Goal: Task Accomplishment & Management: Use online tool/utility

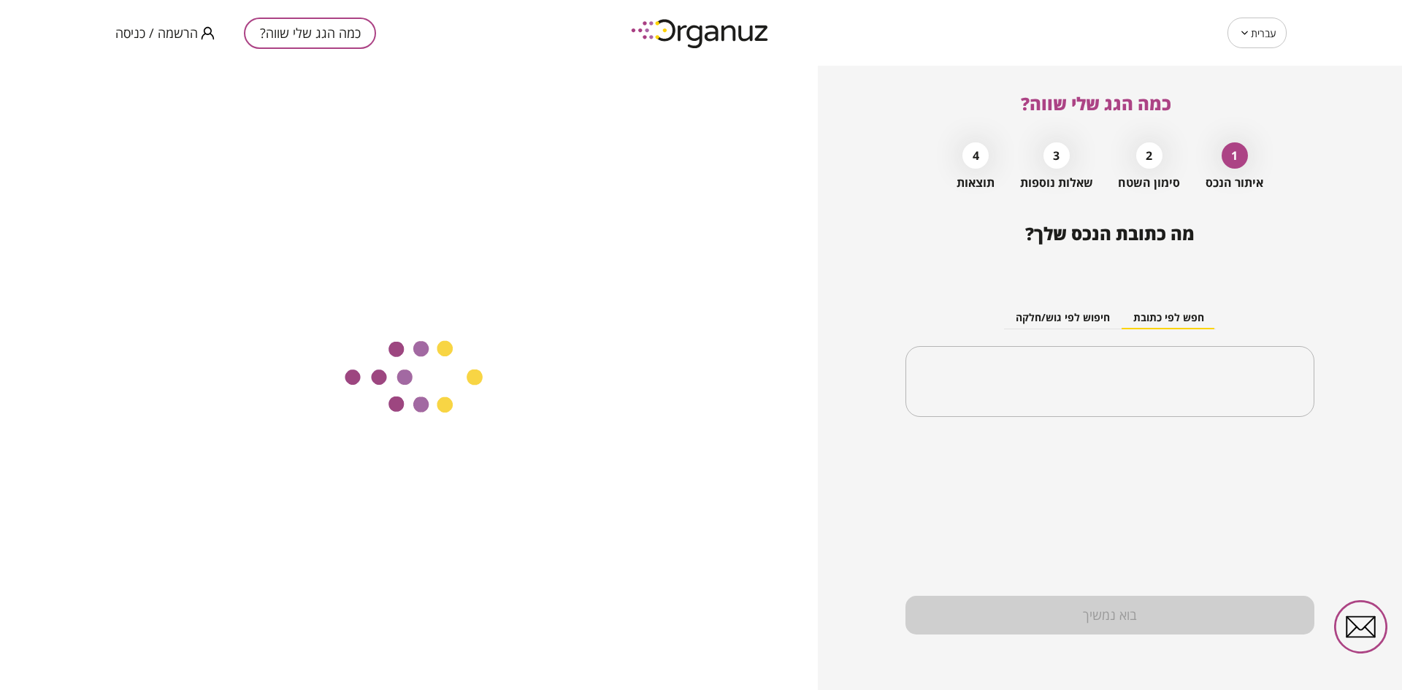
click at [168, 31] on span "הרשמה / כניסה" at bounding box center [156, 33] width 82 height 15
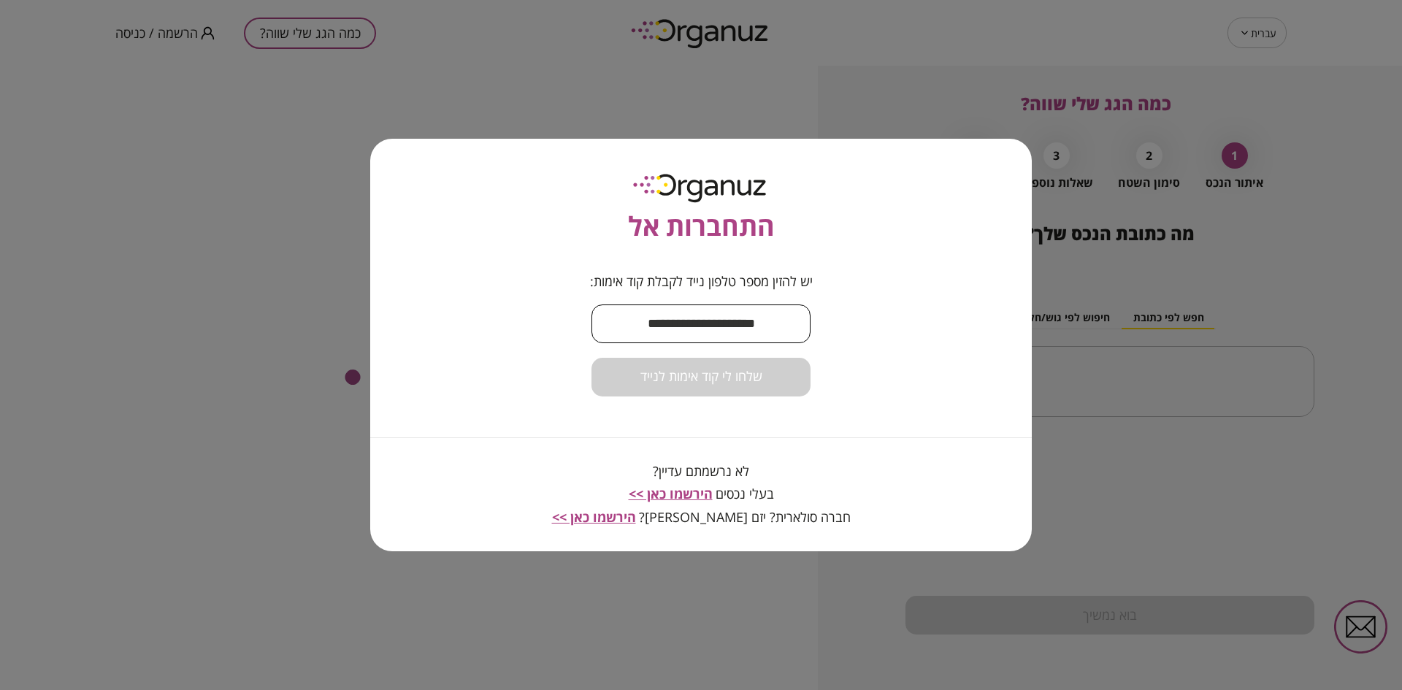
click at [664, 320] on input "text" at bounding box center [700, 323] width 219 height 43
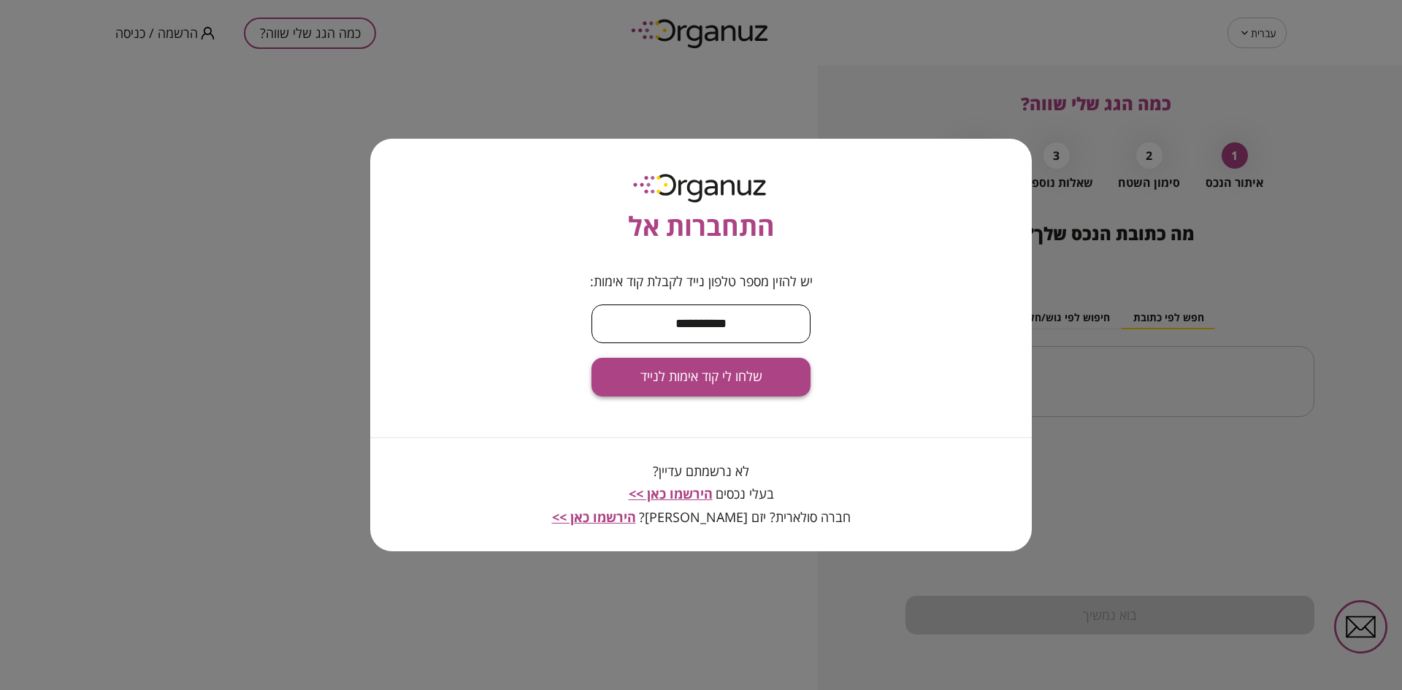
type input "**********"
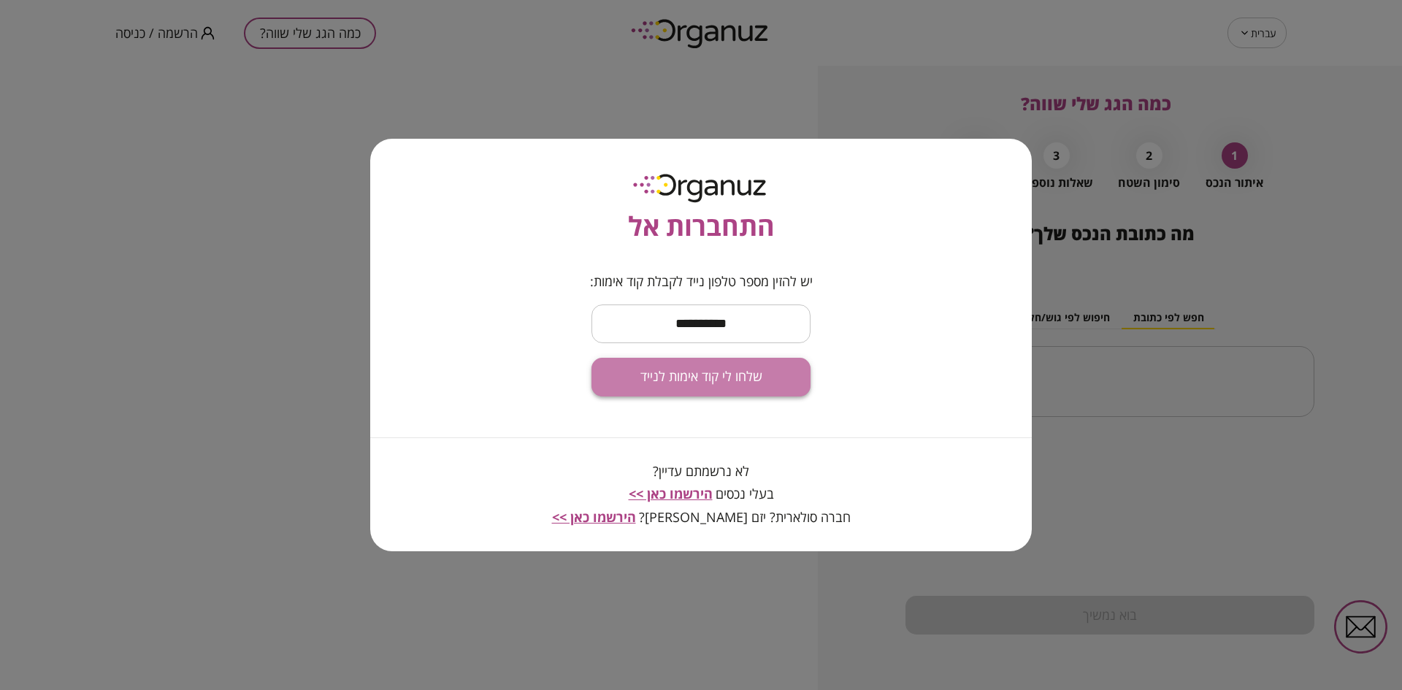
click at [695, 375] on span "שלחו לי קוד אימות לנייד" at bounding box center [701, 377] width 122 height 16
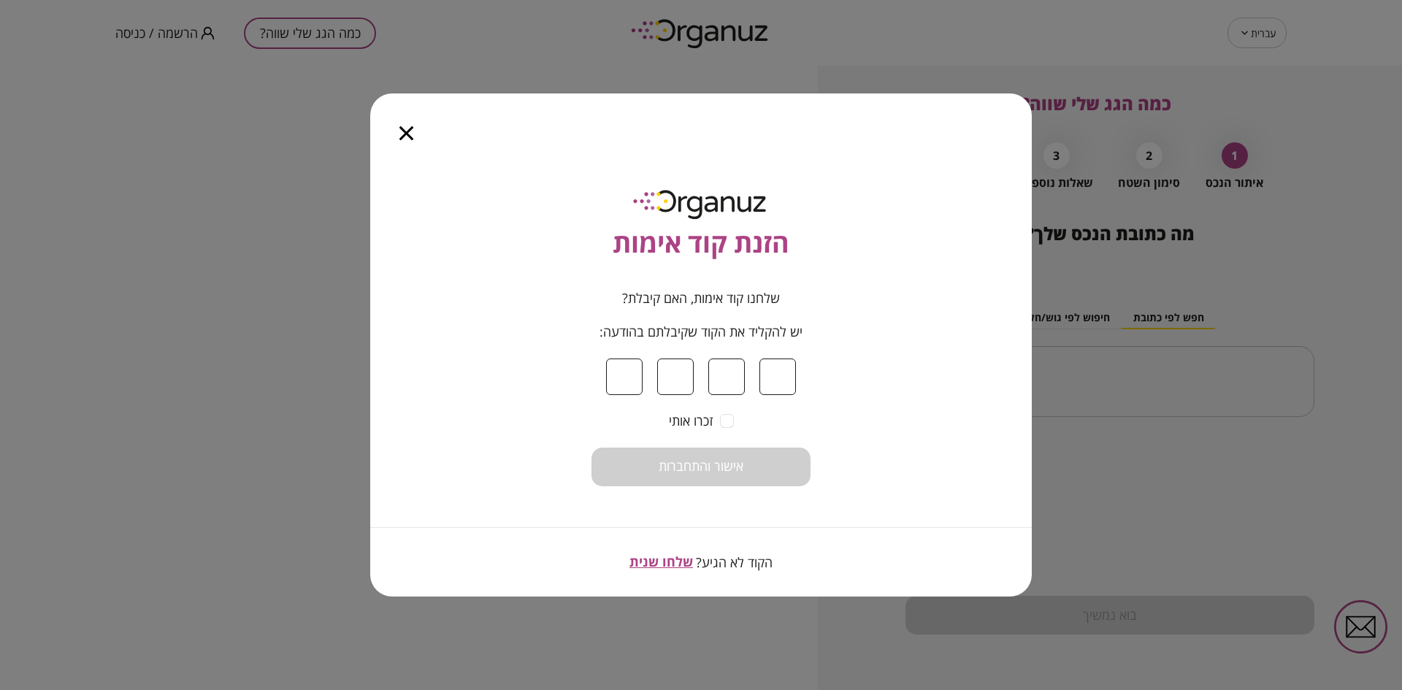
type input "*"
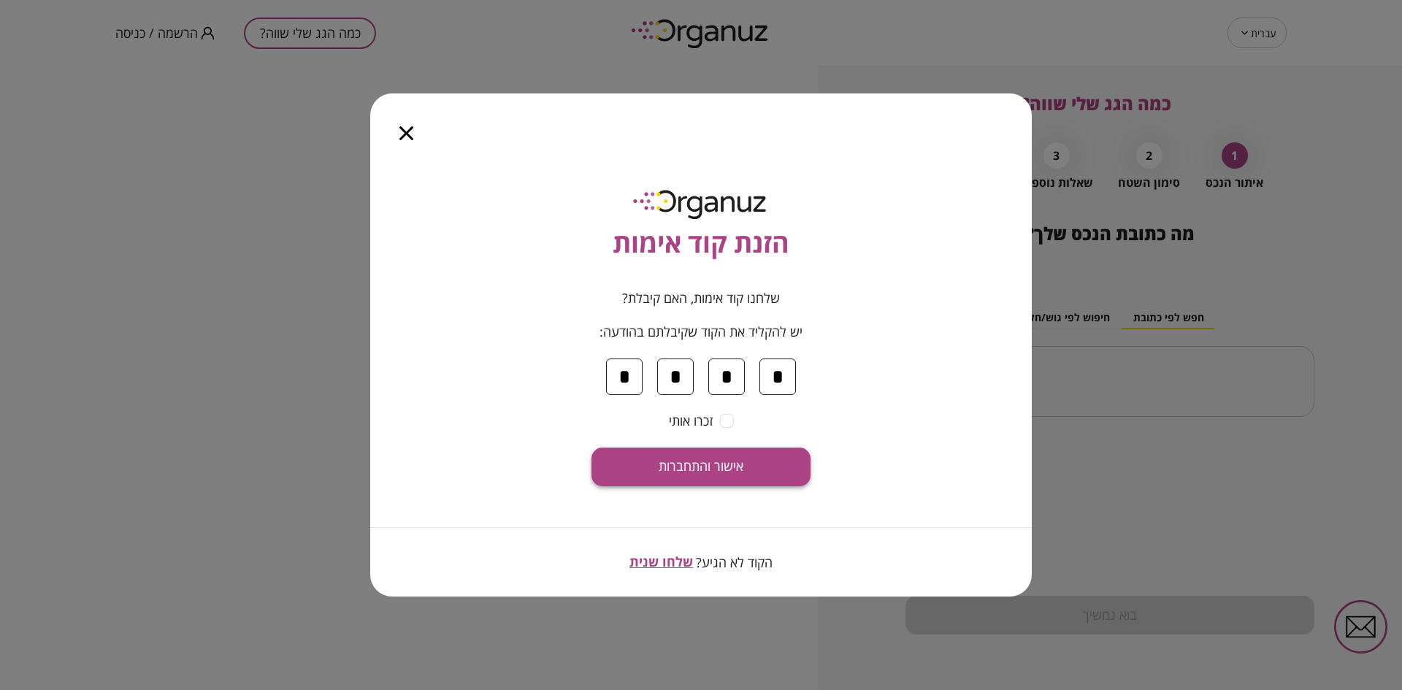
type input "*"
click at [677, 461] on span "אישור והתחברות" at bounding box center [700, 466] width 85 height 16
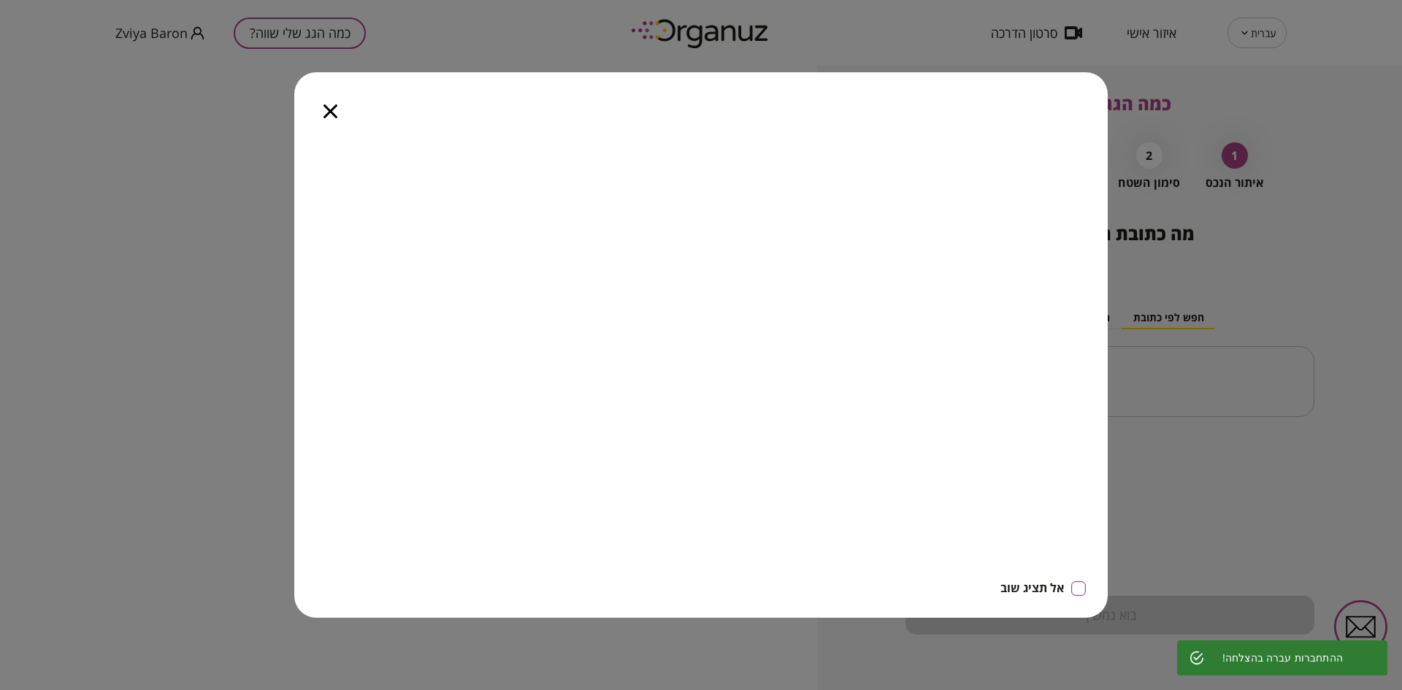
click at [331, 107] on icon "button" at bounding box center [330, 111] width 14 height 14
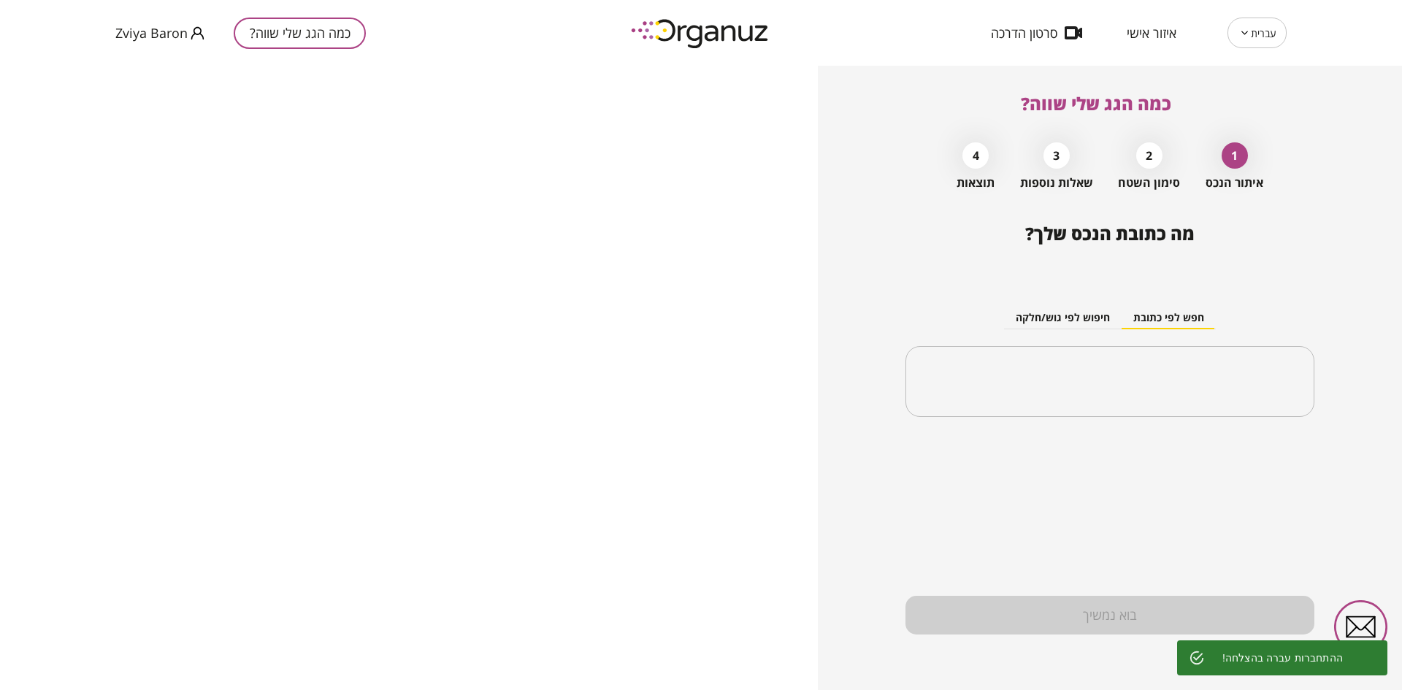
click at [1241, 33] on icon at bounding box center [1244, 33] width 11 height 18
click at [1262, 26] on body "עברית ** ​ איזור אישי סרטון הדרכה כמה הגג שלי שווה? [PERSON_NAME] Baron כמה הגג…" at bounding box center [701, 345] width 1402 height 690
click at [1247, 104] on li "English" at bounding box center [1256, 98] width 60 height 26
type input "**"
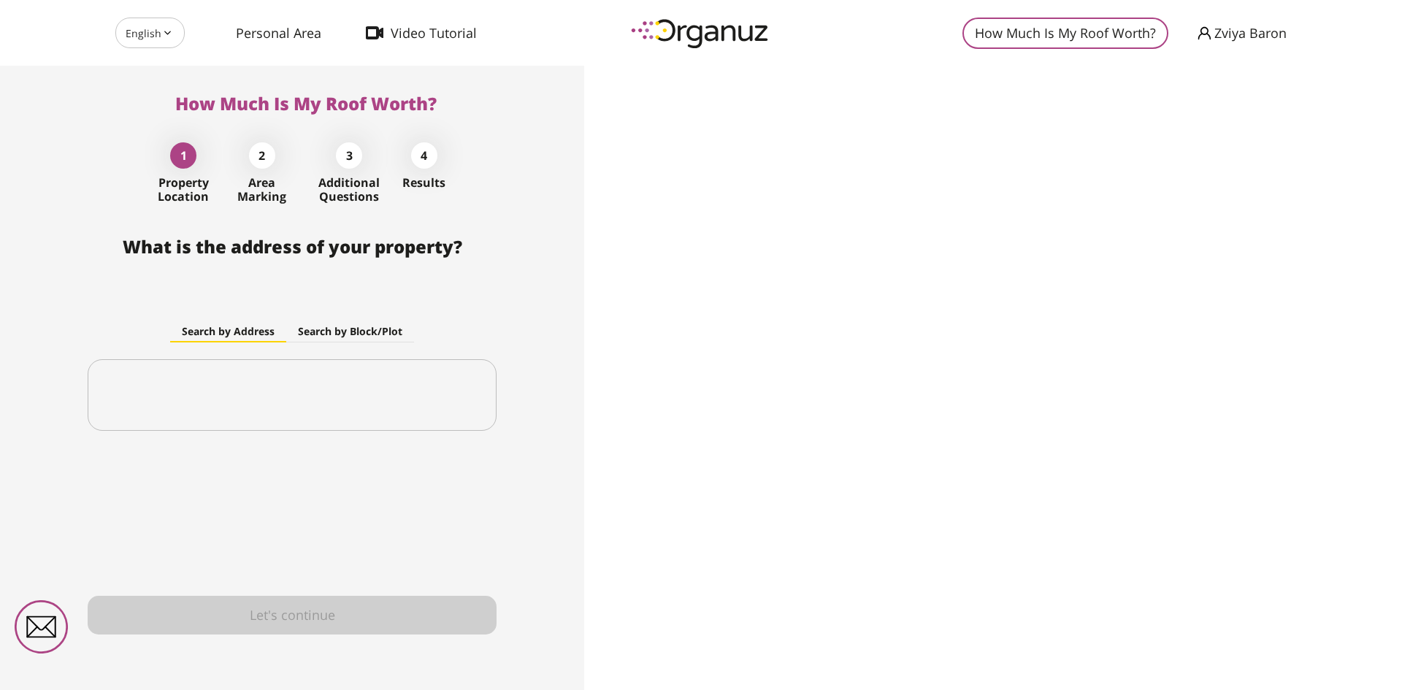
click at [1231, 37] on span "Zviya Baron" at bounding box center [1250, 33] width 72 height 15
click at [255, 34] on div at bounding box center [701, 345] width 1402 height 690
click at [269, 34] on span "Personal Area" at bounding box center [278, 33] width 85 height 15
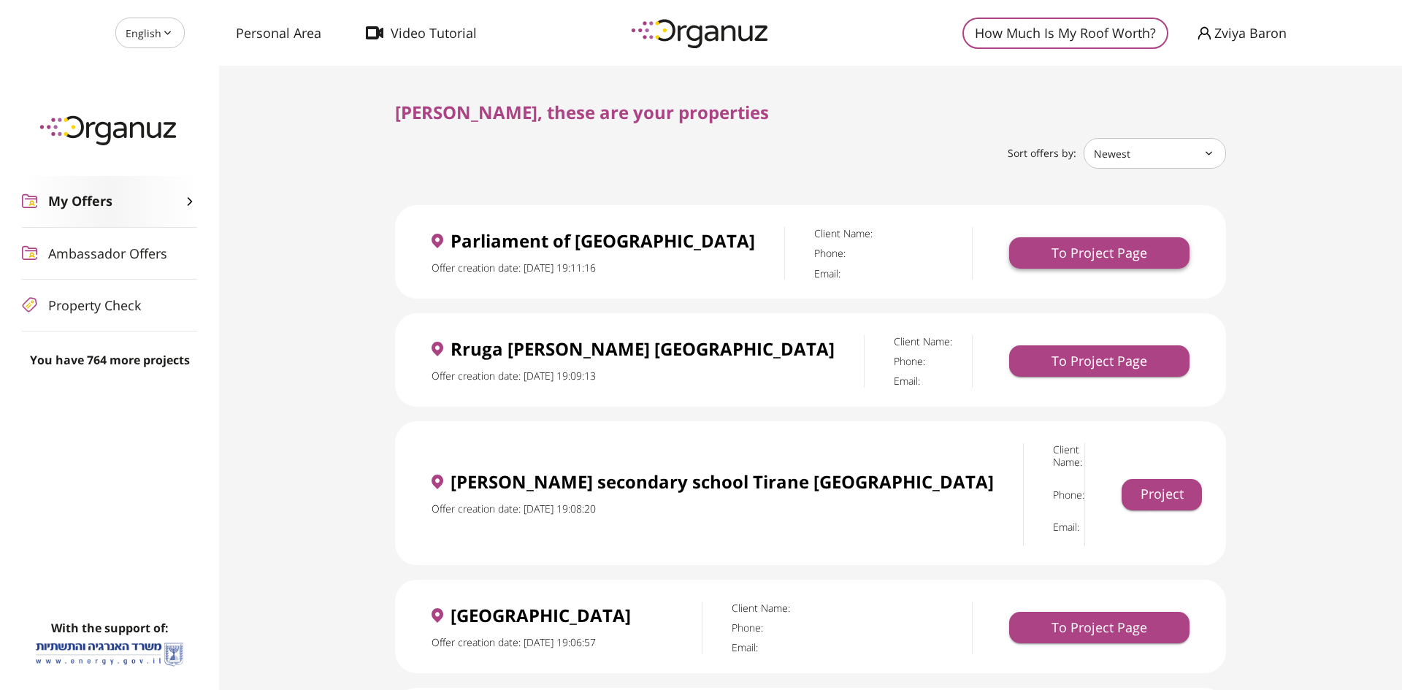
click at [1064, 255] on button "To Project Page" at bounding box center [1099, 252] width 180 height 31
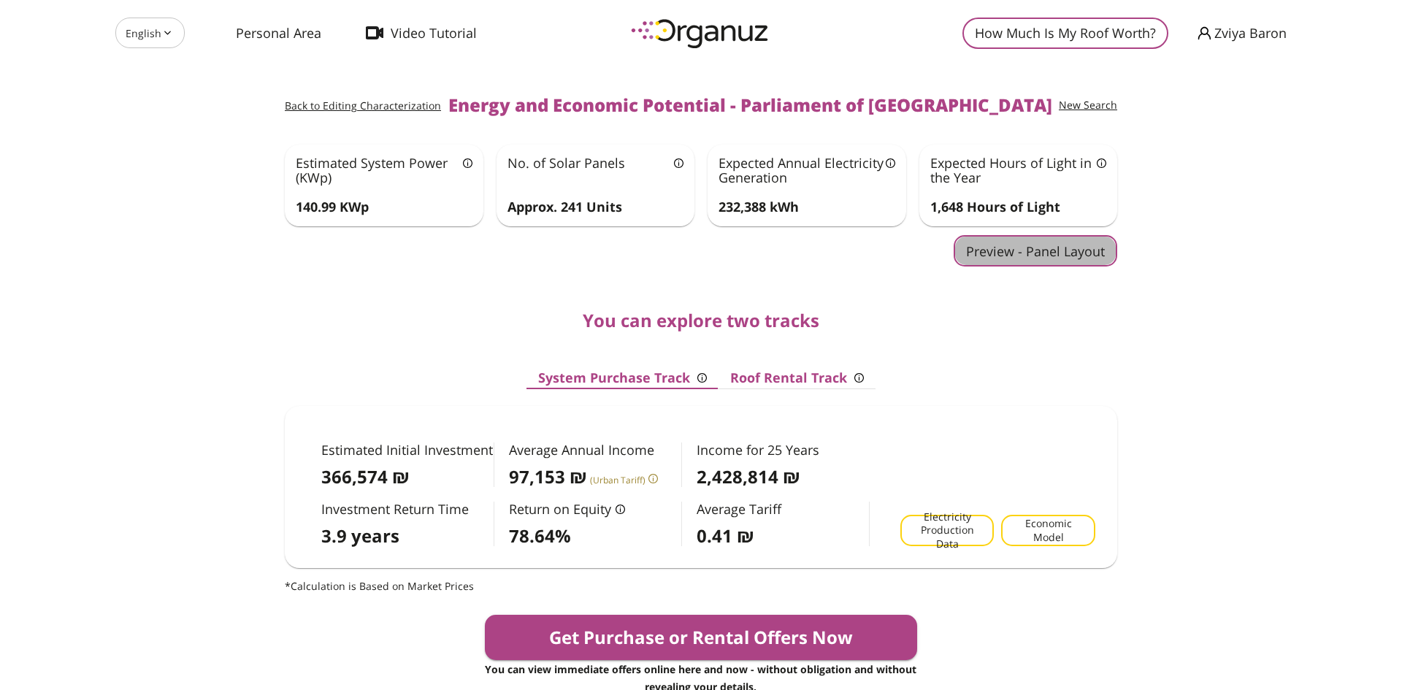
click at [1090, 238] on button "Preview - Panel Layout" at bounding box center [1035, 250] width 164 height 31
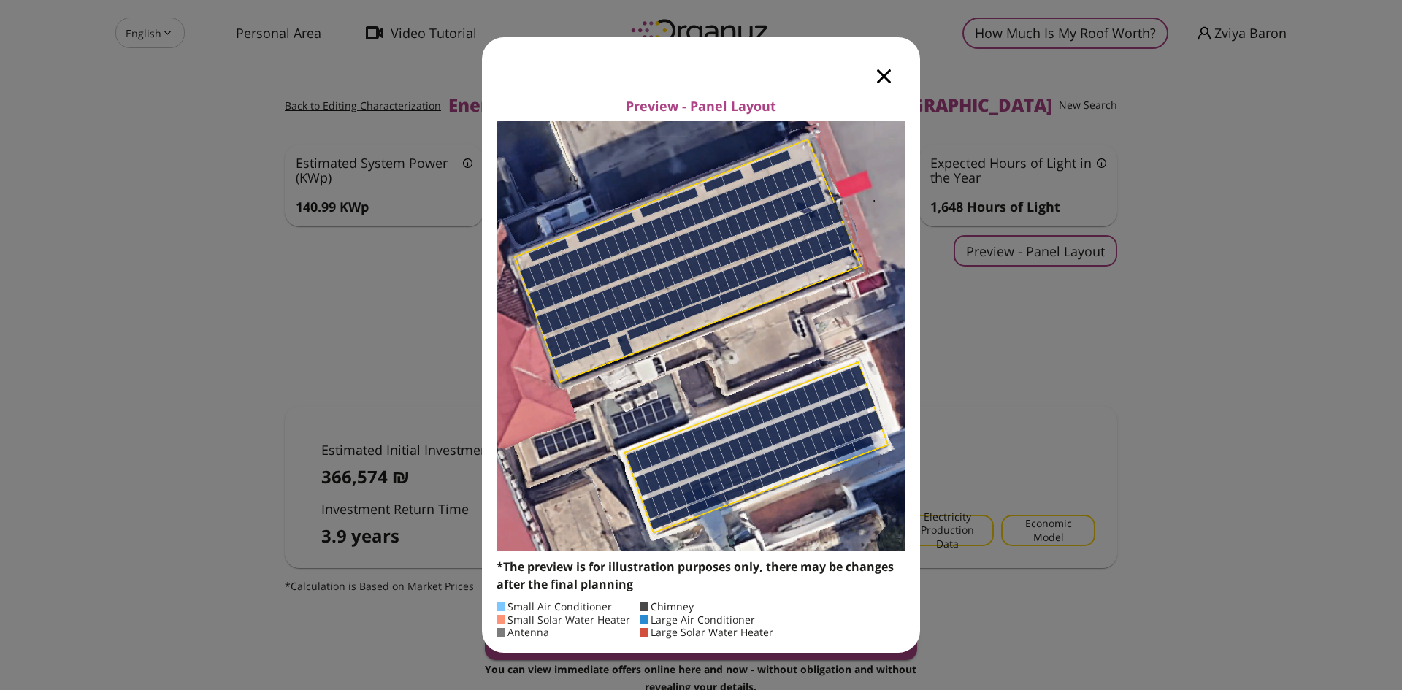
click at [881, 71] on icon "button" at bounding box center [884, 76] width 14 height 14
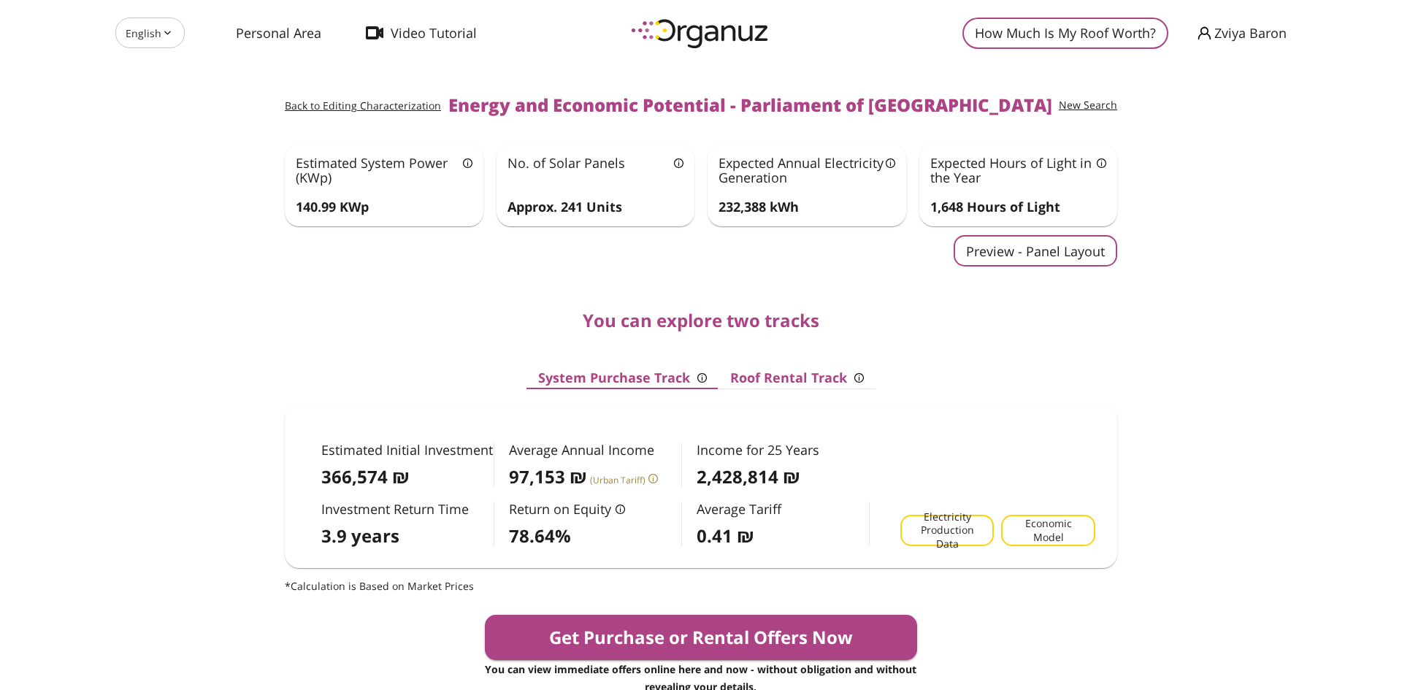
click at [1078, 253] on button "Preview - Panel Layout" at bounding box center [1035, 250] width 164 height 31
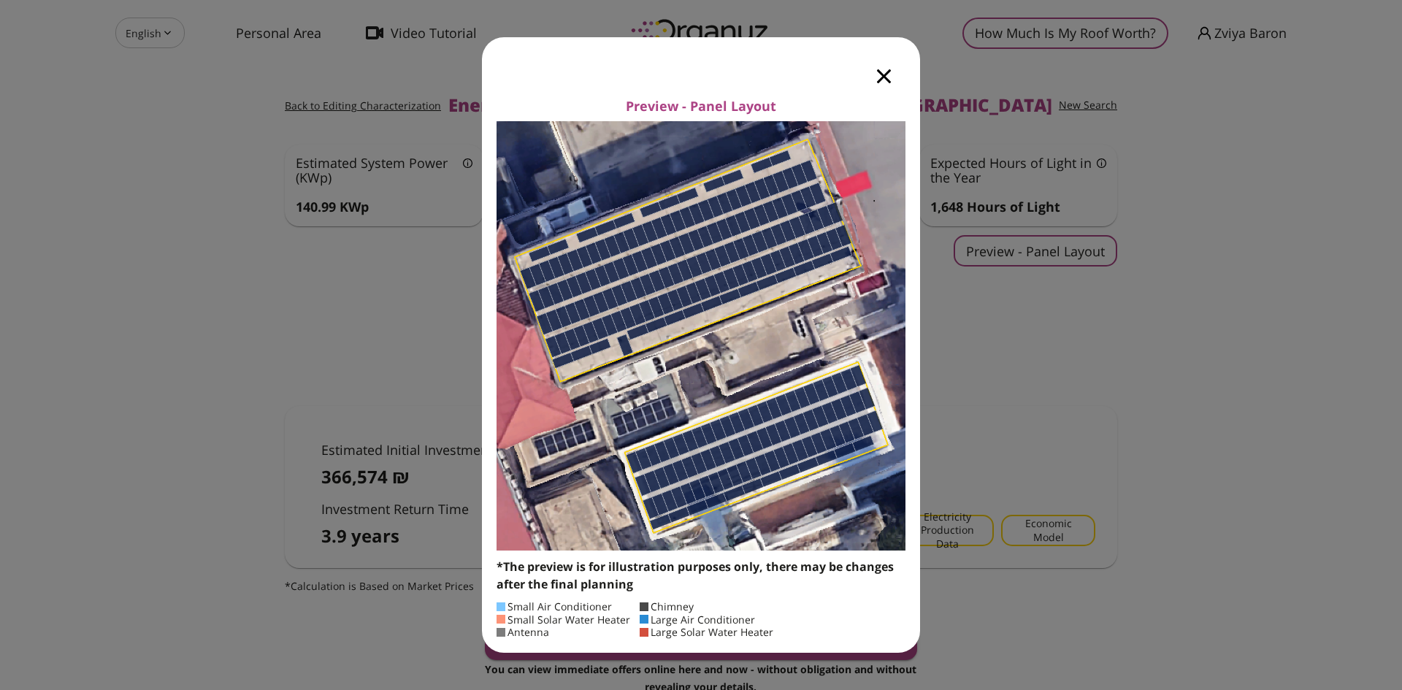
click at [877, 77] on icon "button" at bounding box center [884, 76] width 14 height 14
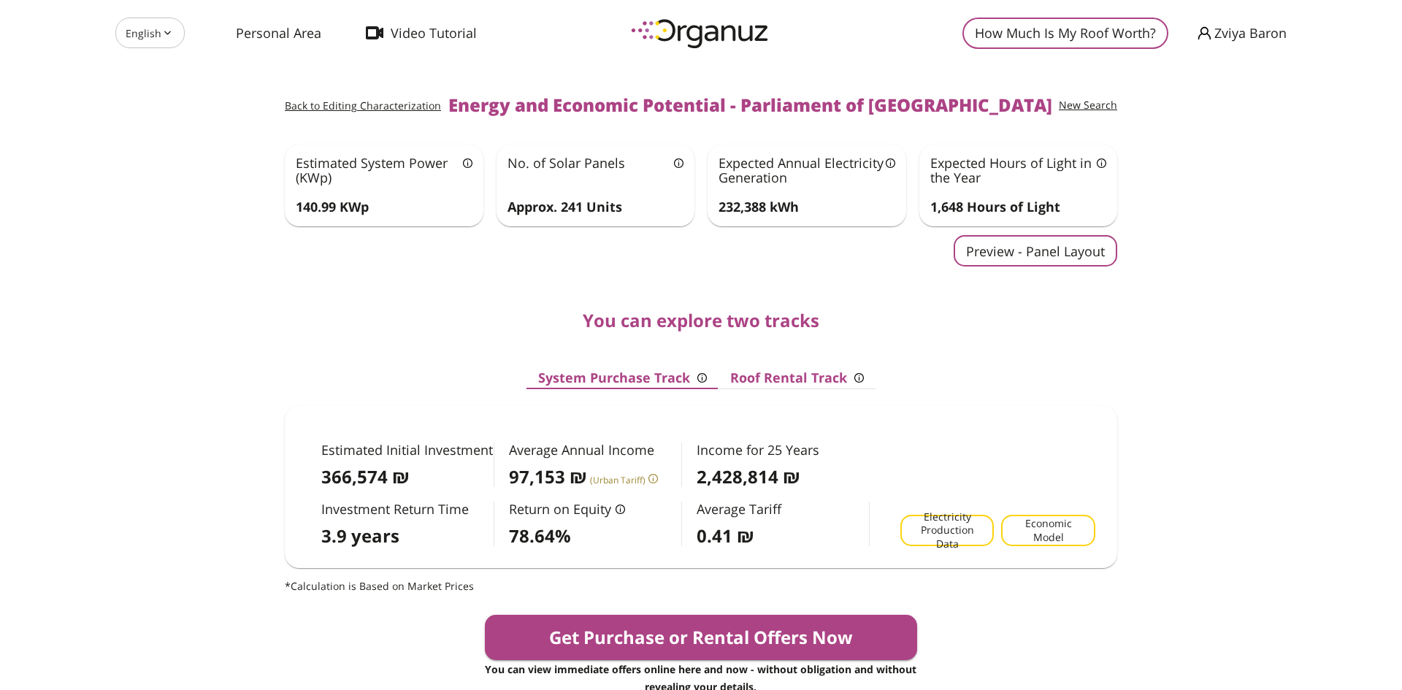
click at [934, 531] on span "Electricity Production Data" at bounding box center [946, 530] width 69 height 41
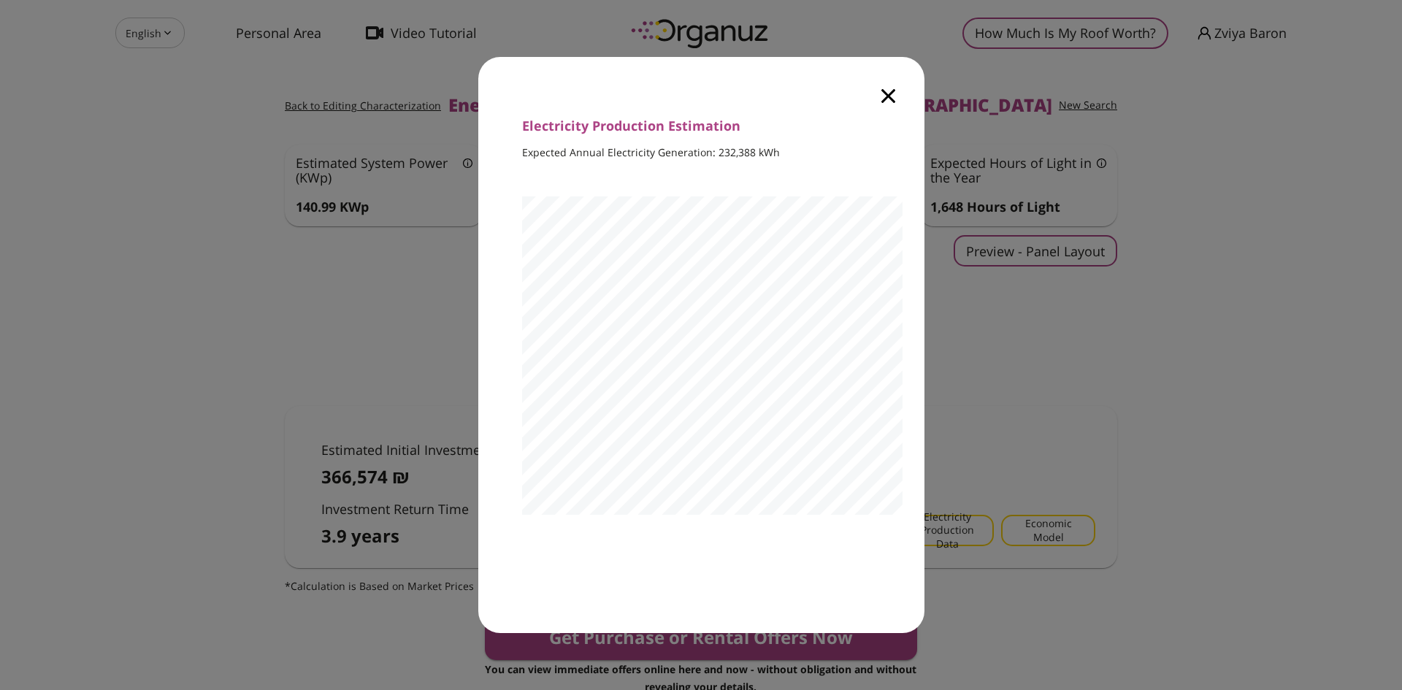
click at [883, 98] on icon "button" at bounding box center [888, 96] width 14 height 14
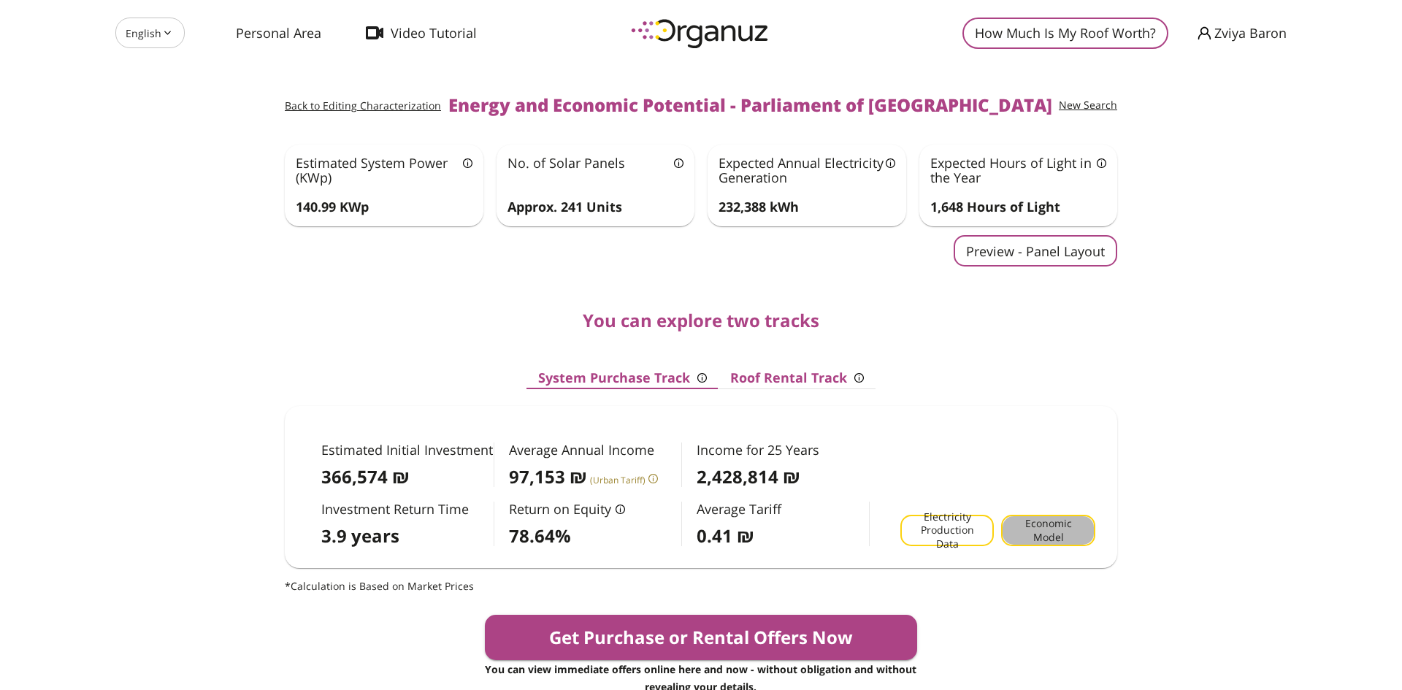
click at [1046, 523] on span "Economic Model" at bounding box center [1047, 530] width 69 height 27
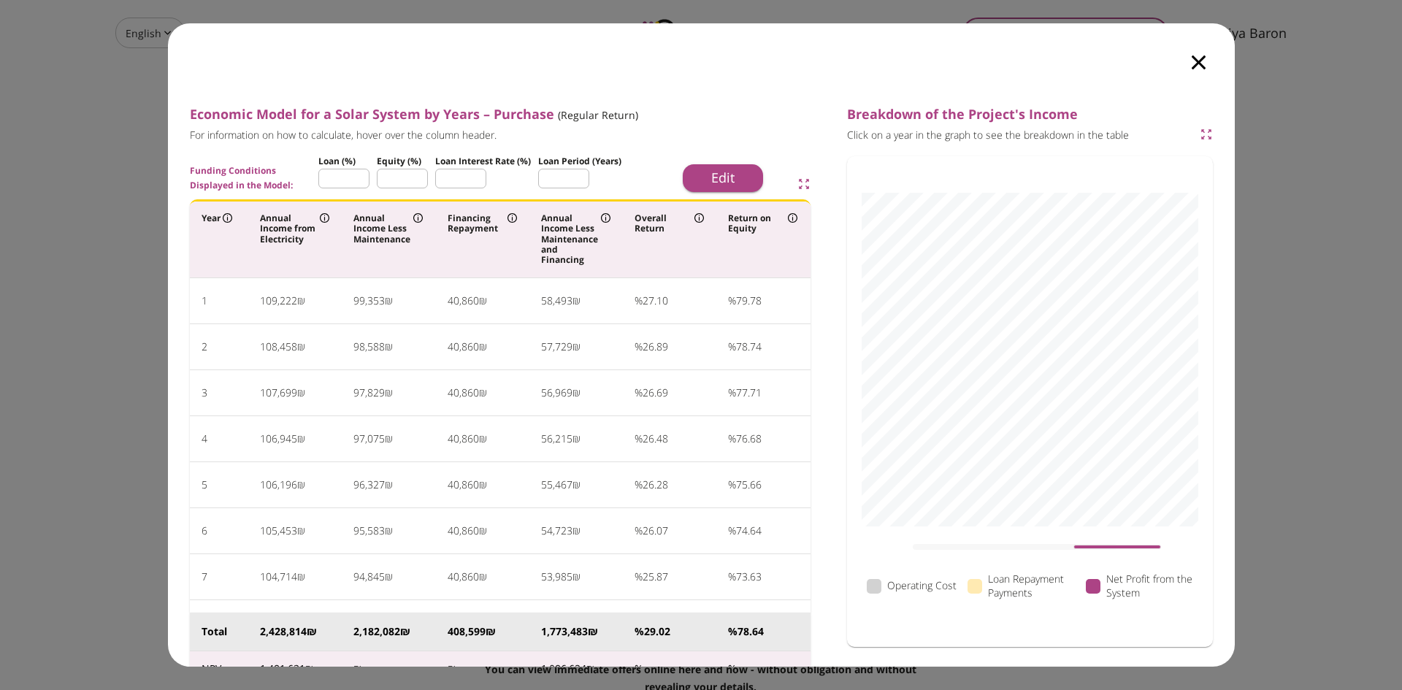
click at [1198, 59] on icon "button" at bounding box center [1198, 62] width 14 height 14
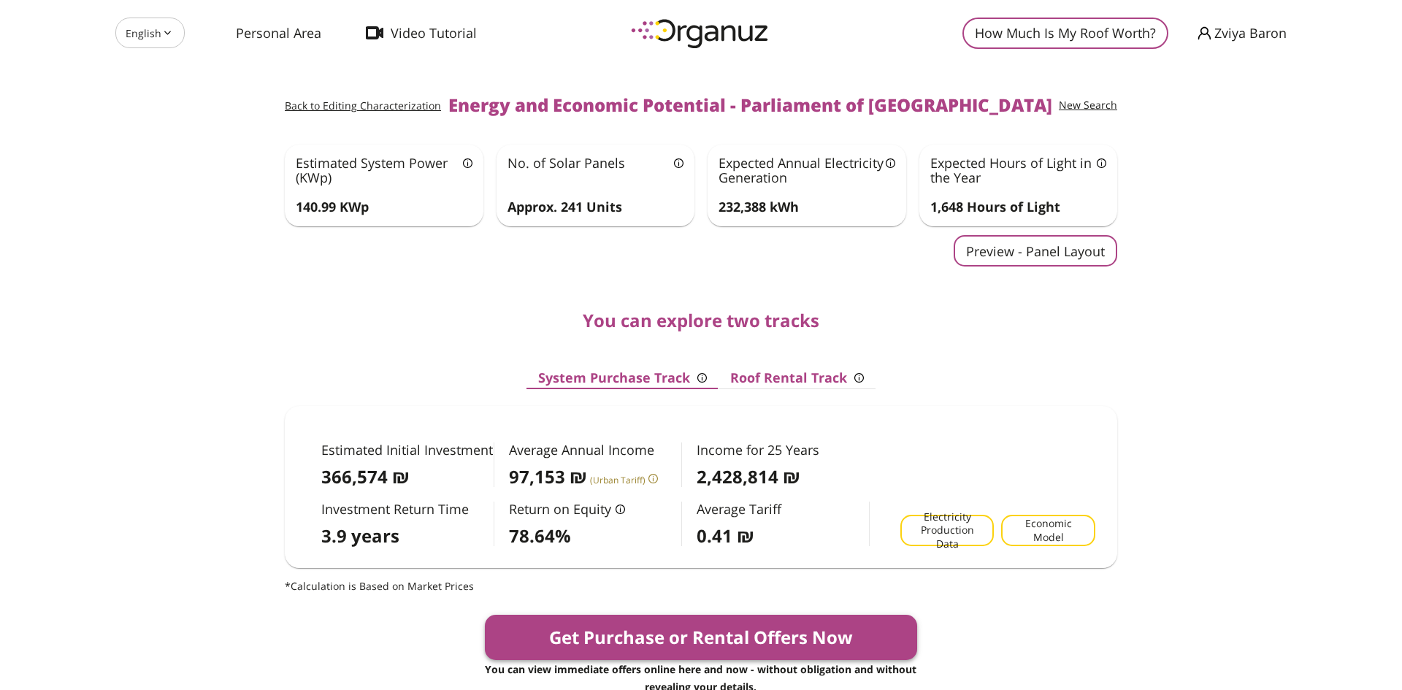
click at [701, 635] on button "Get Purchase or Rental Offers Now" at bounding box center [701, 637] width 433 height 45
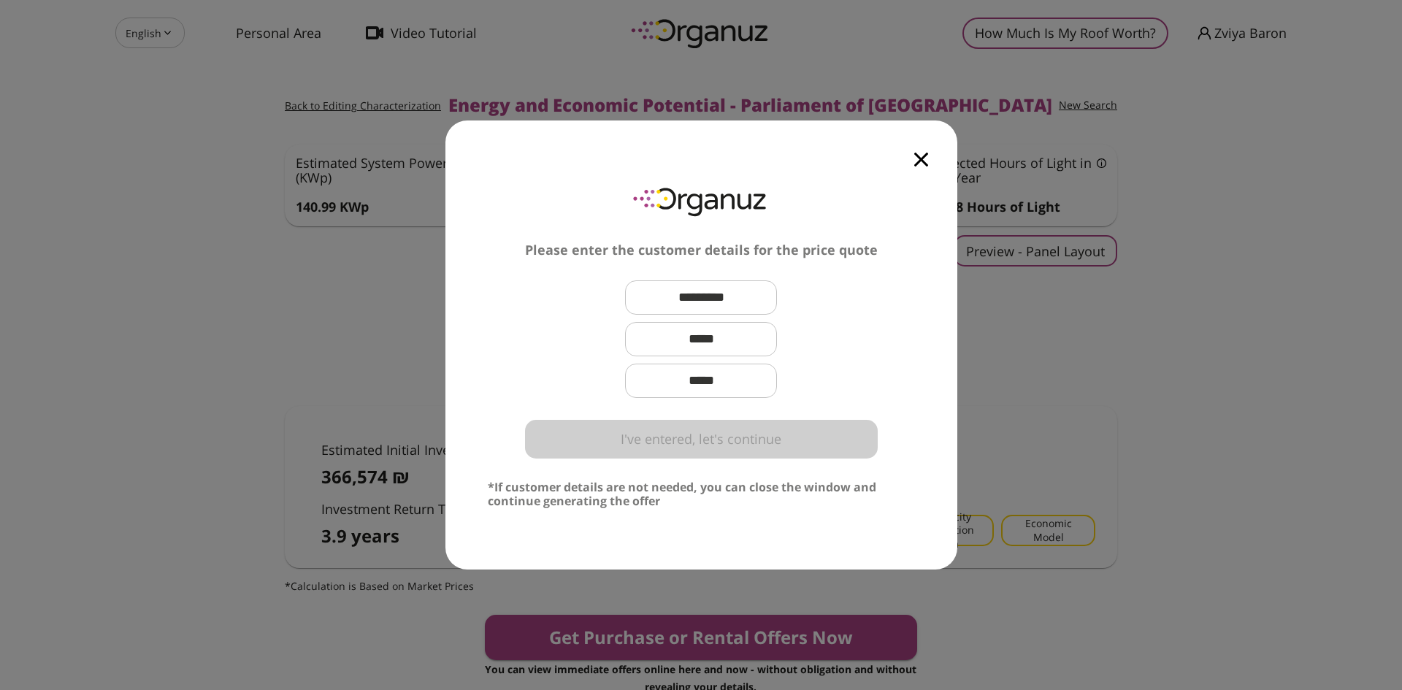
click at [915, 164] on icon "button" at bounding box center [921, 160] width 14 height 14
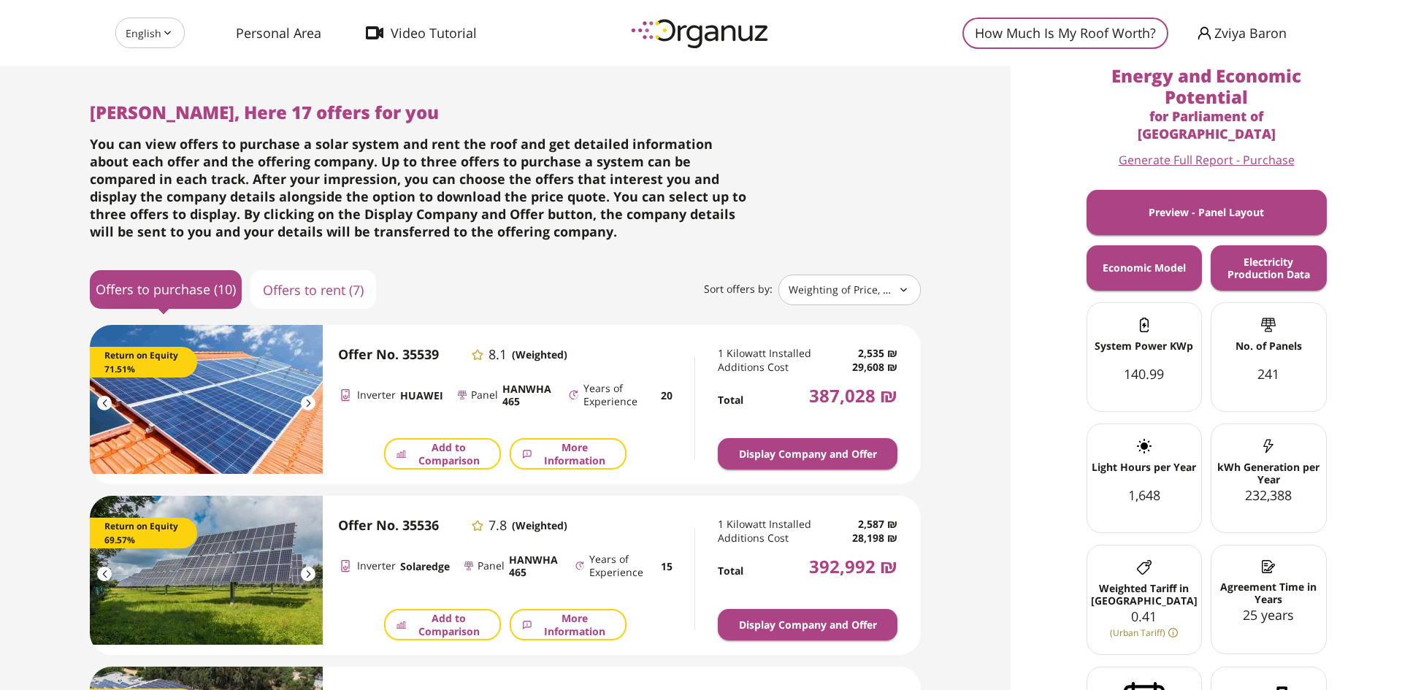
click at [247, 36] on span "Personal Area" at bounding box center [278, 33] width 85 height 15
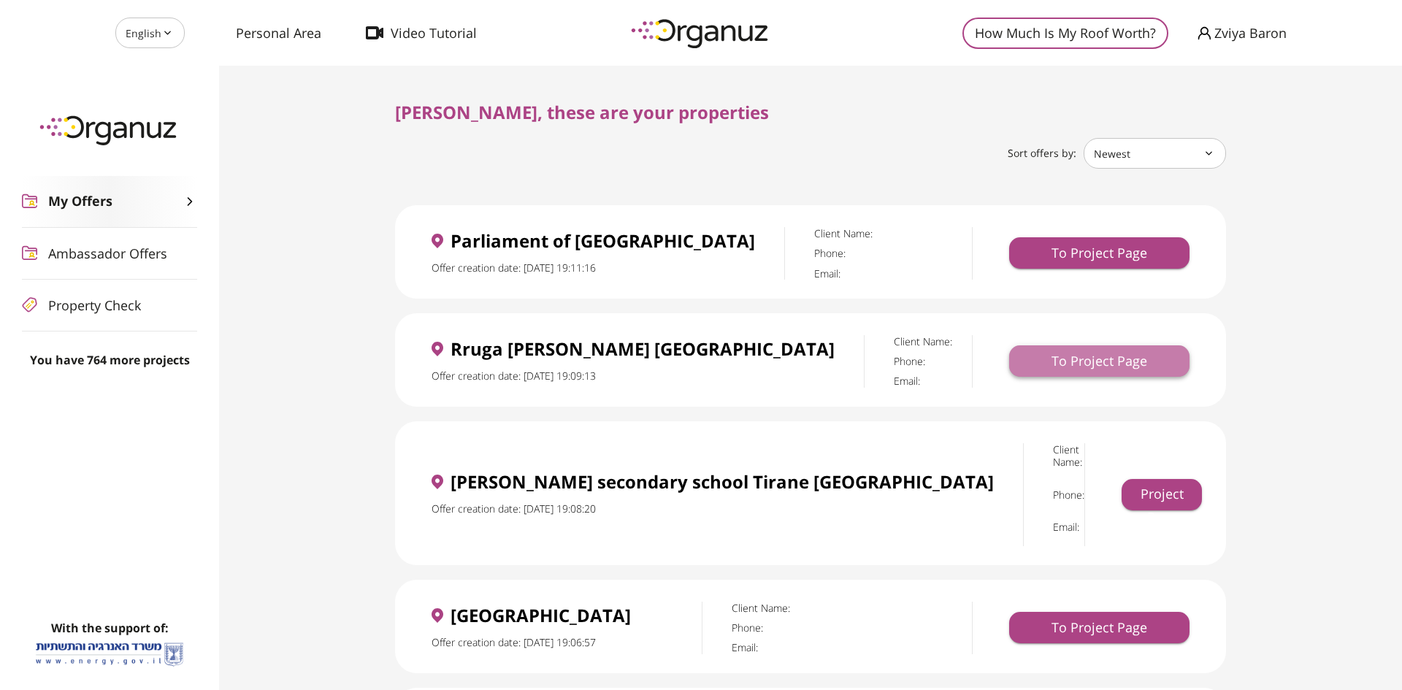
click at [1051, 361] on button "To Project Page" at bounding box center [1099, 360] width 180 height 31
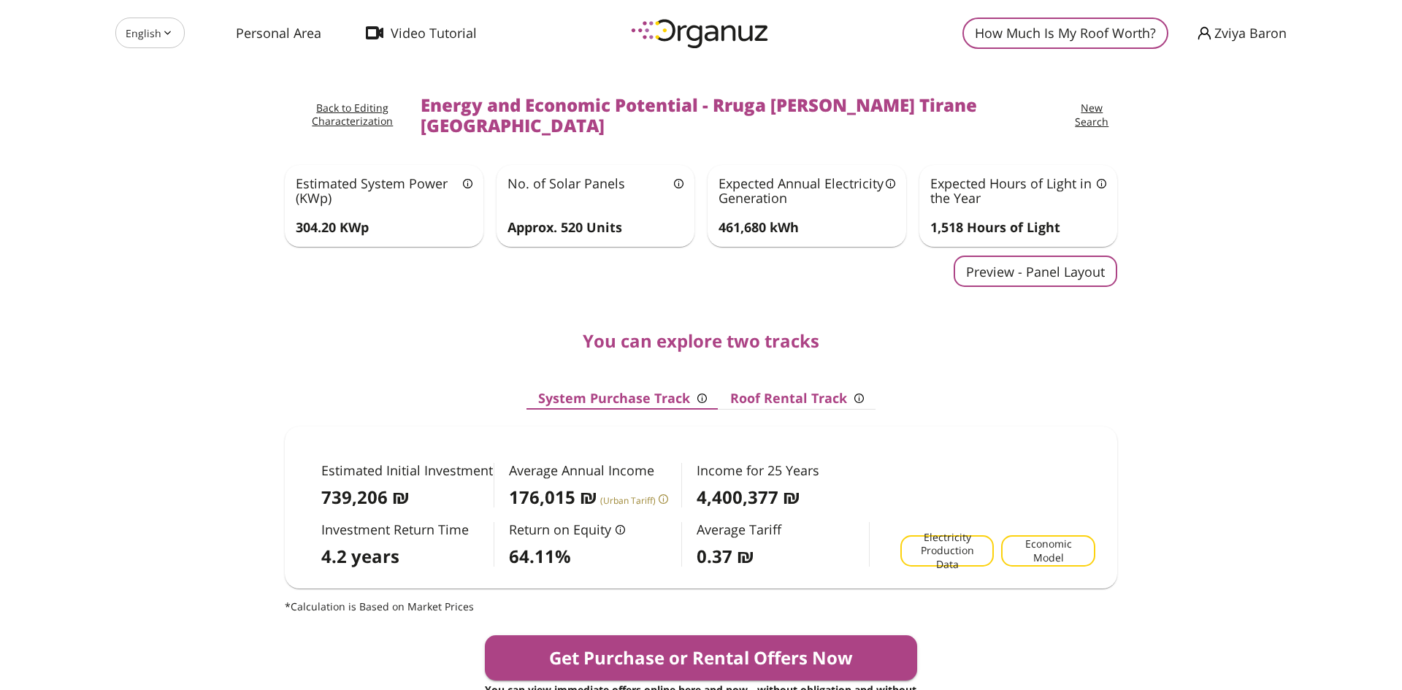
click at [1069, 255] on button "Preview - Panel Layout" at bounding box center [1035, 270] width 164 height 31
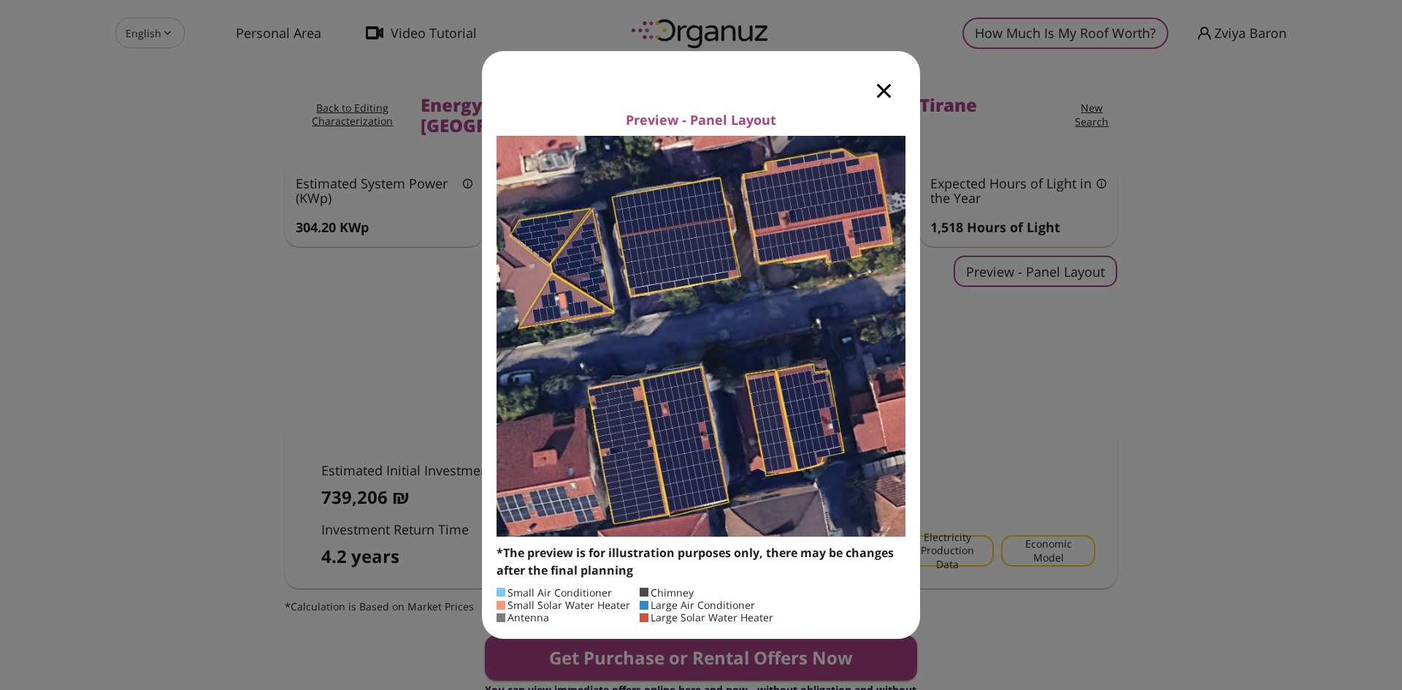
click at [882, 89] on icon "button" at bounding box center [884, 91] width 14 height 14
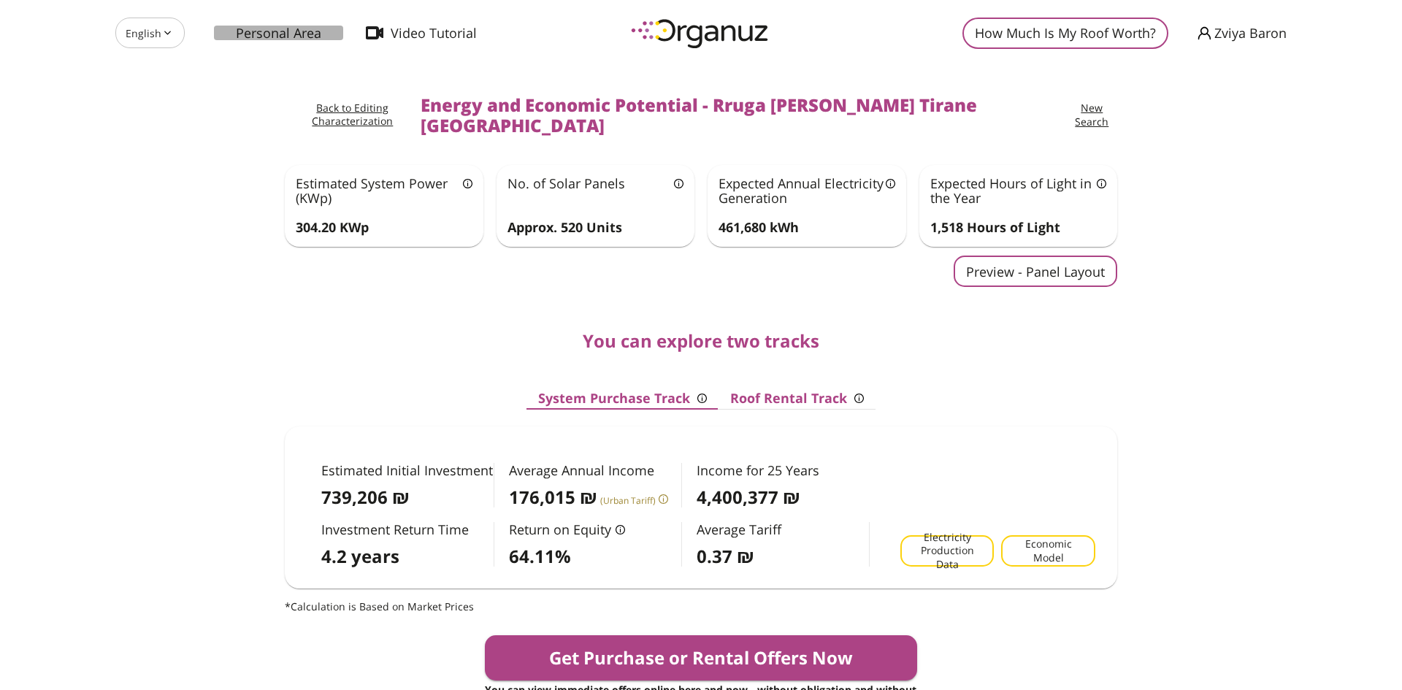
click at [286, 29] on span "Personal Area" at bounding box center [278, 33] width 85 height 15
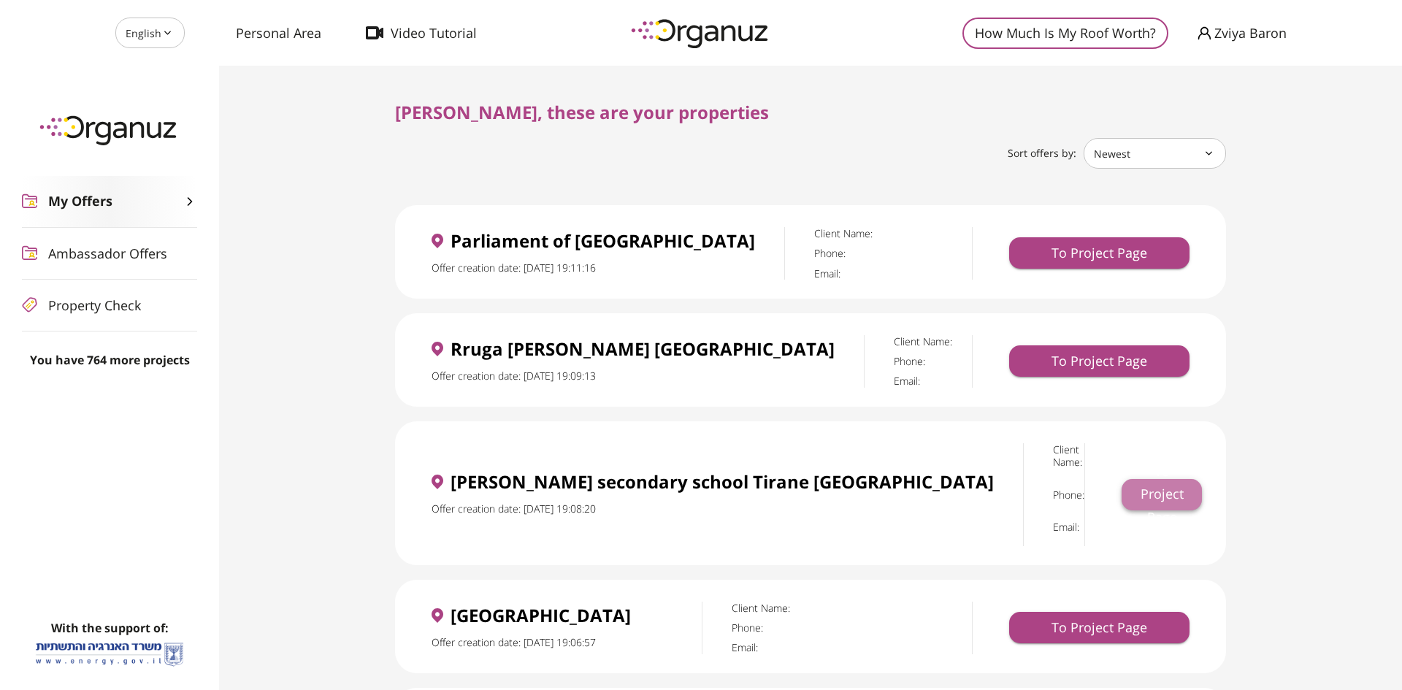
click at [1121, 479] on button "To Project Page" at bounding box center [1161, 494] width 80 height 31
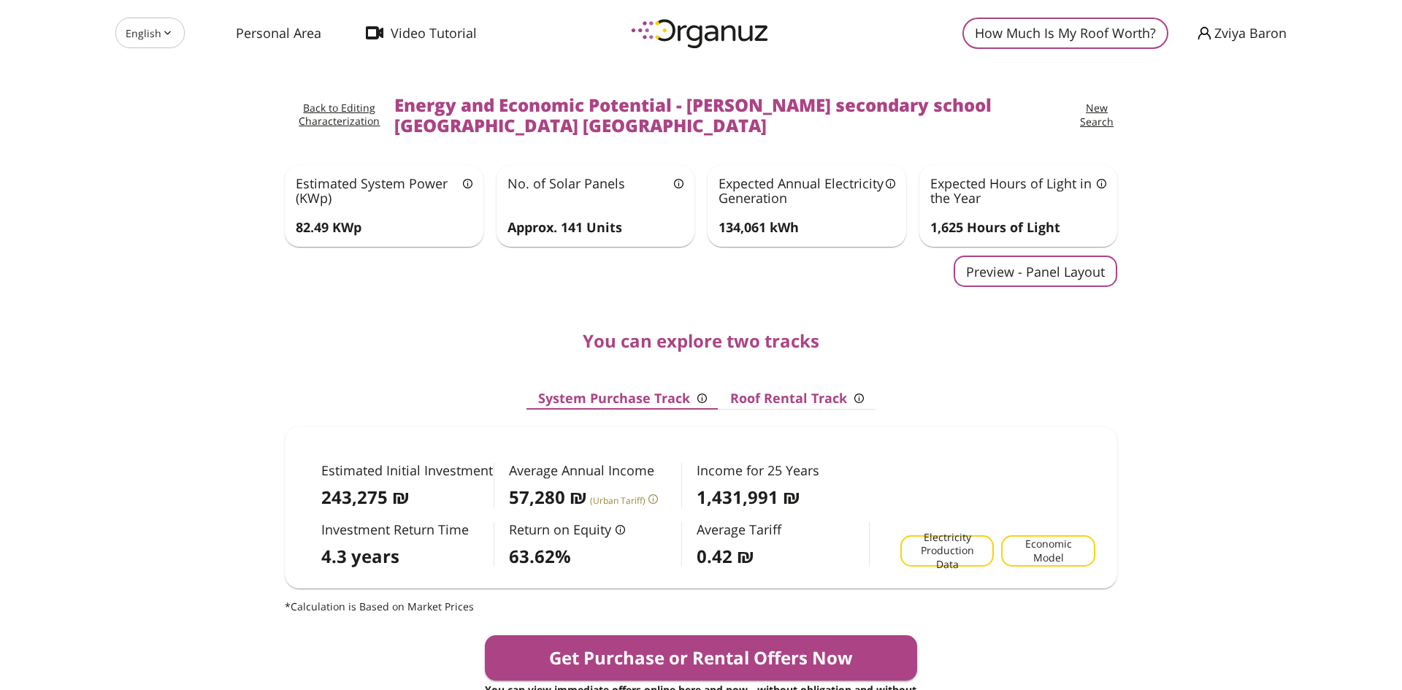
click at [1039, 273] on button "Preview - Panel Layout" at bounding box center [1035, 270] width 164 height 31
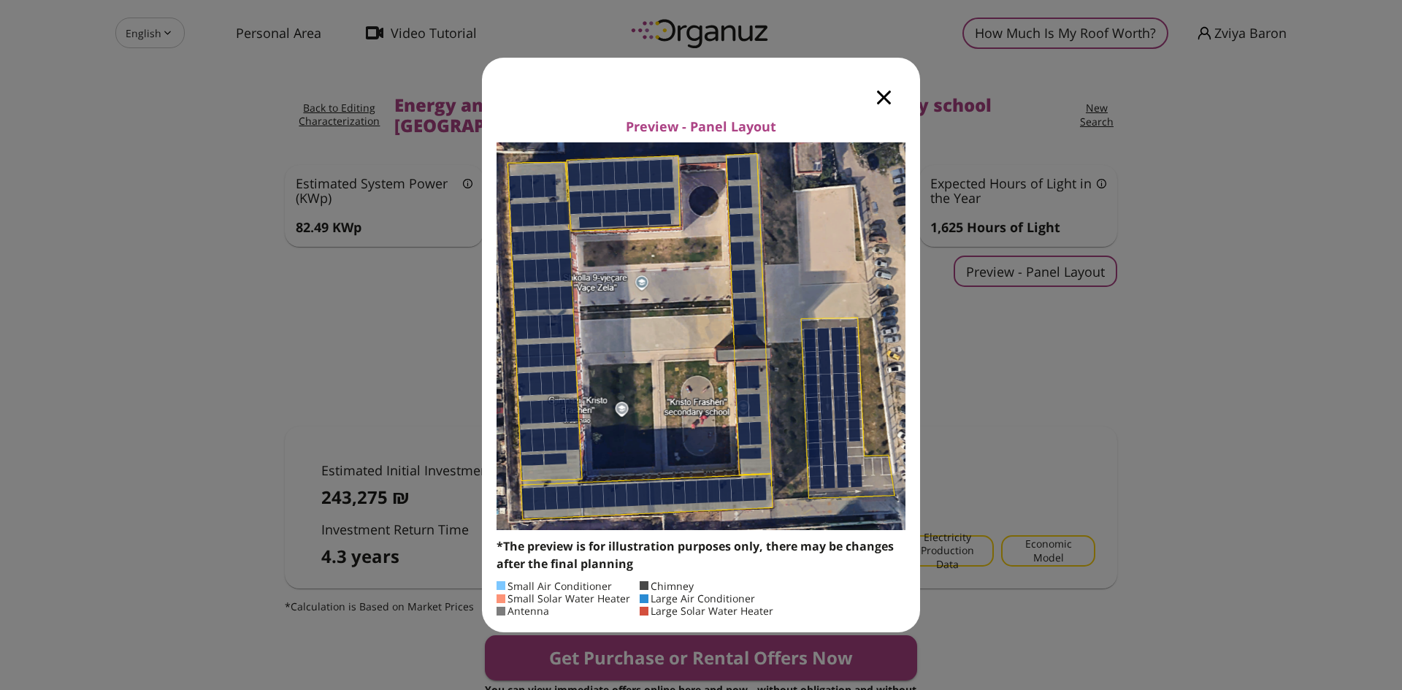
click at [885, 92] on icon "button" at bounding box center [884, 98] width 14 height 14
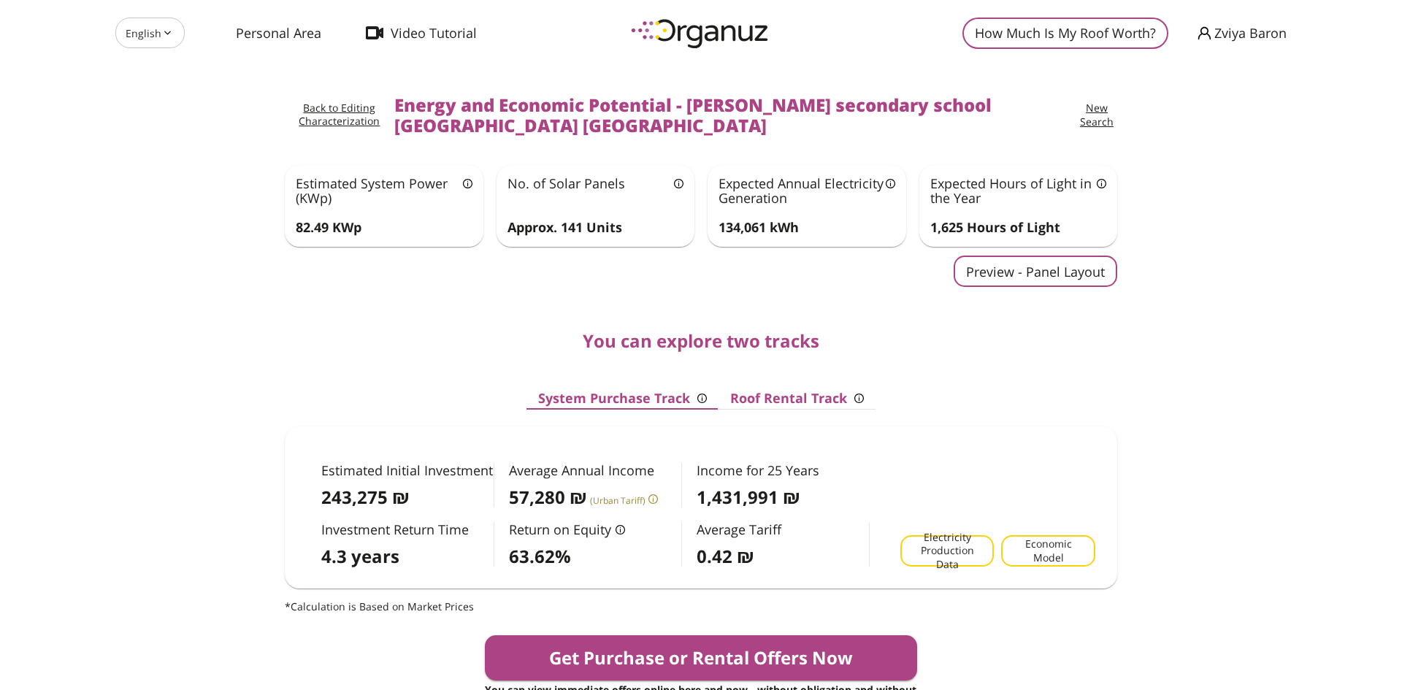
click at [983, 39] on button "How Much Is My Roof Worth?" at bounding box center [1065, 33] width 206 height 31
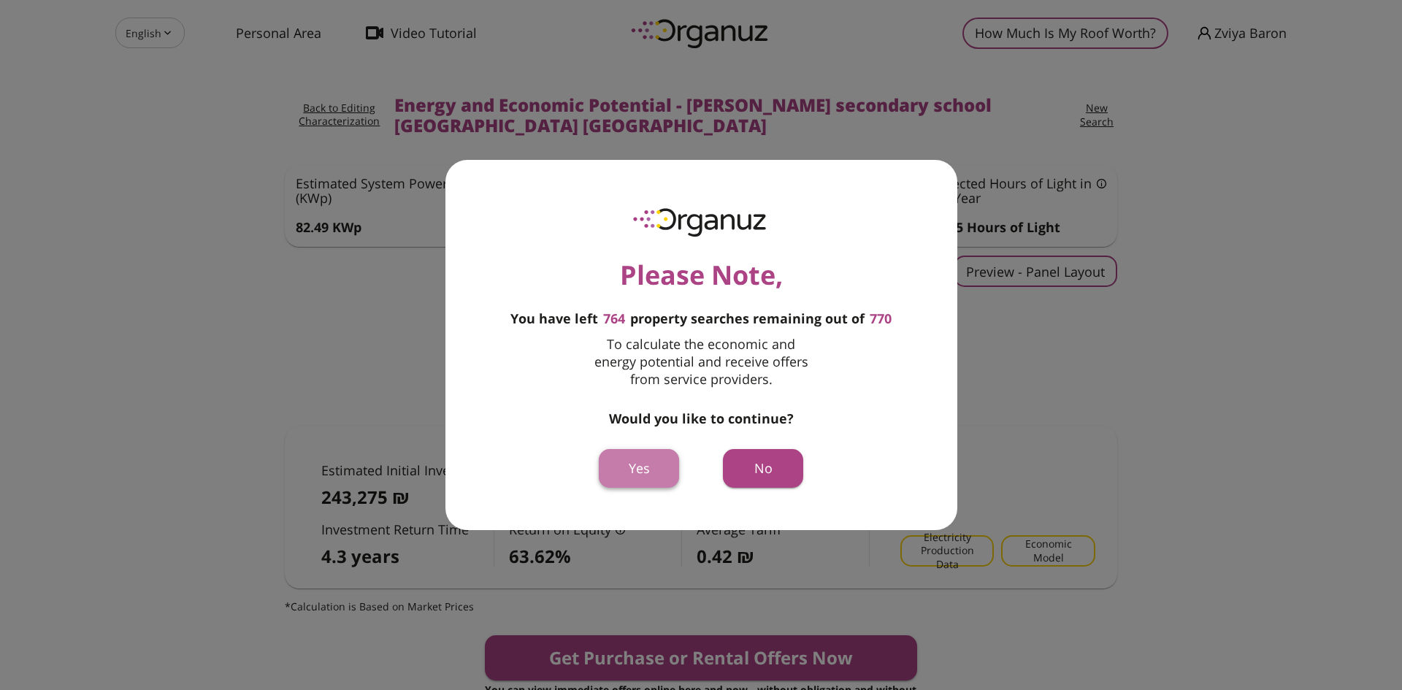
click at [648, 455] on button "Yes" at bounding box center [639, 468] width 80 height 39
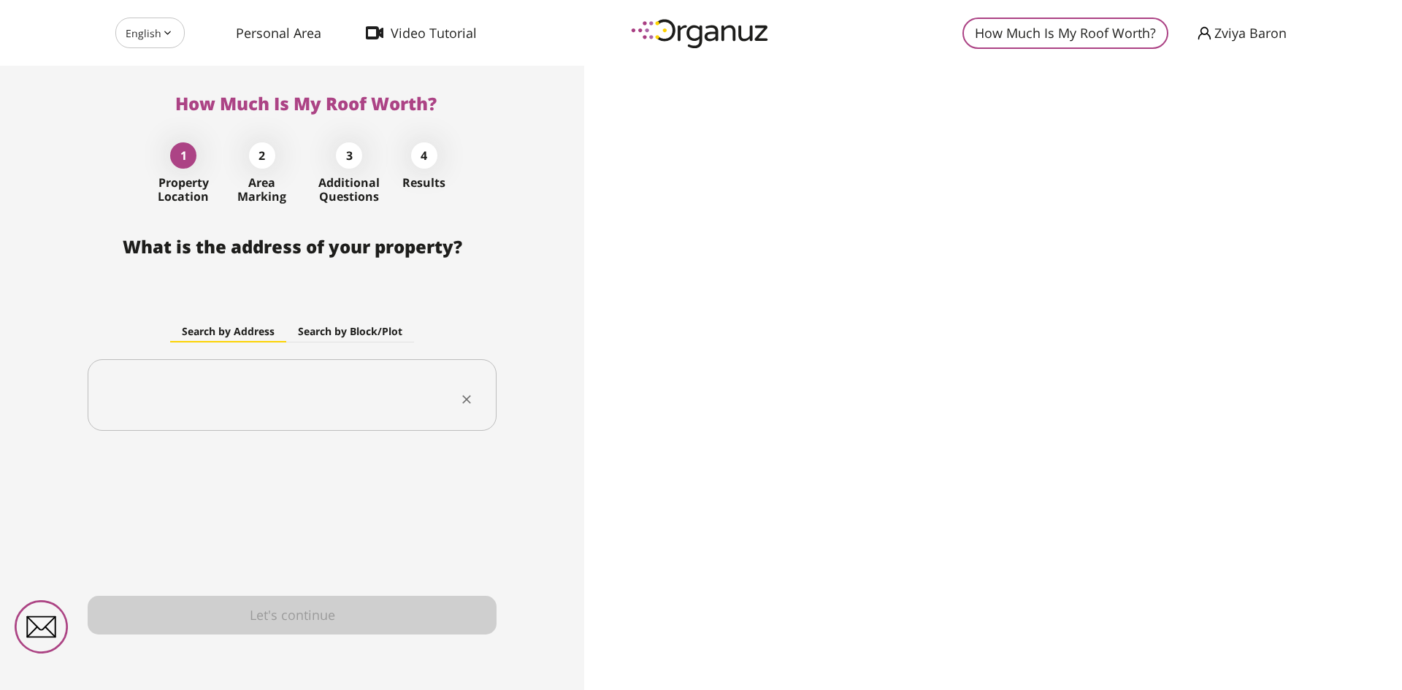
click at [362, 404] on input "text" at bounding box center [286, 395] width 363 height 36
type input "*"
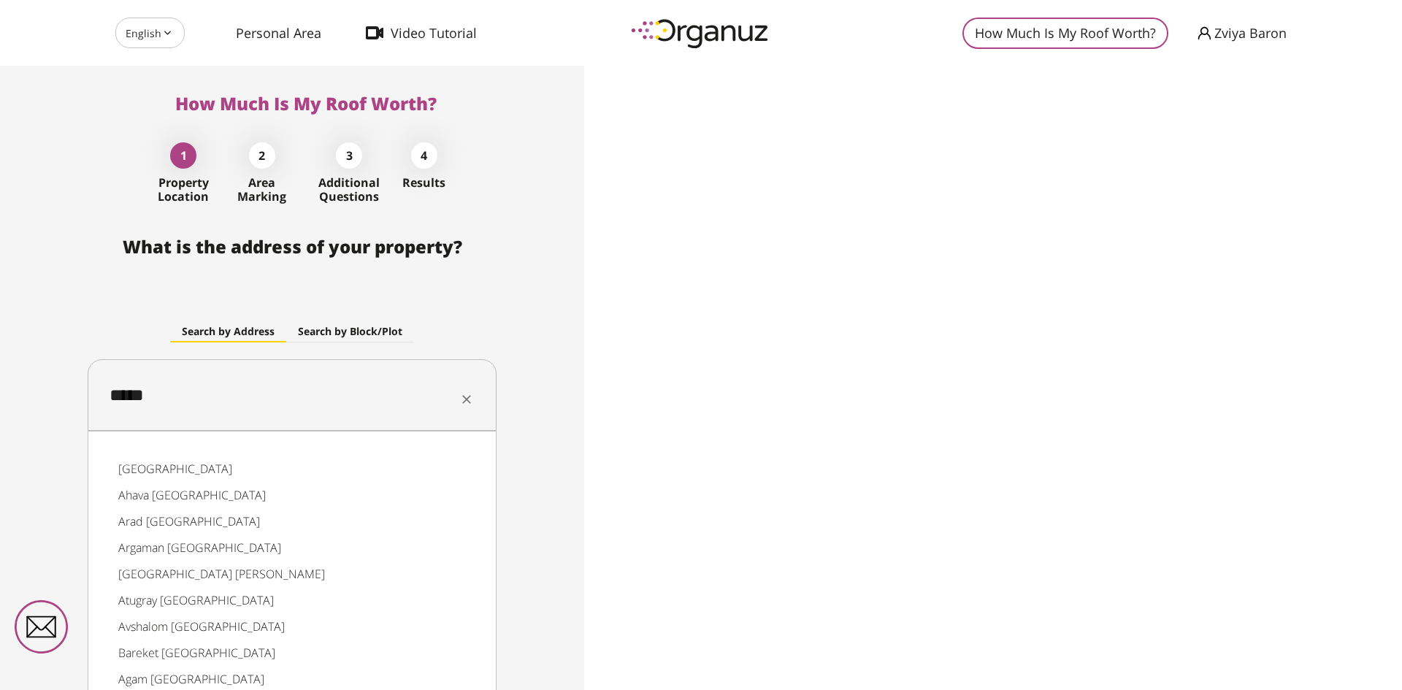
click at [269, 459] on li "[GEOGRAPHIC_DATA]" at bounding box center [292, 468] width 371 height 26
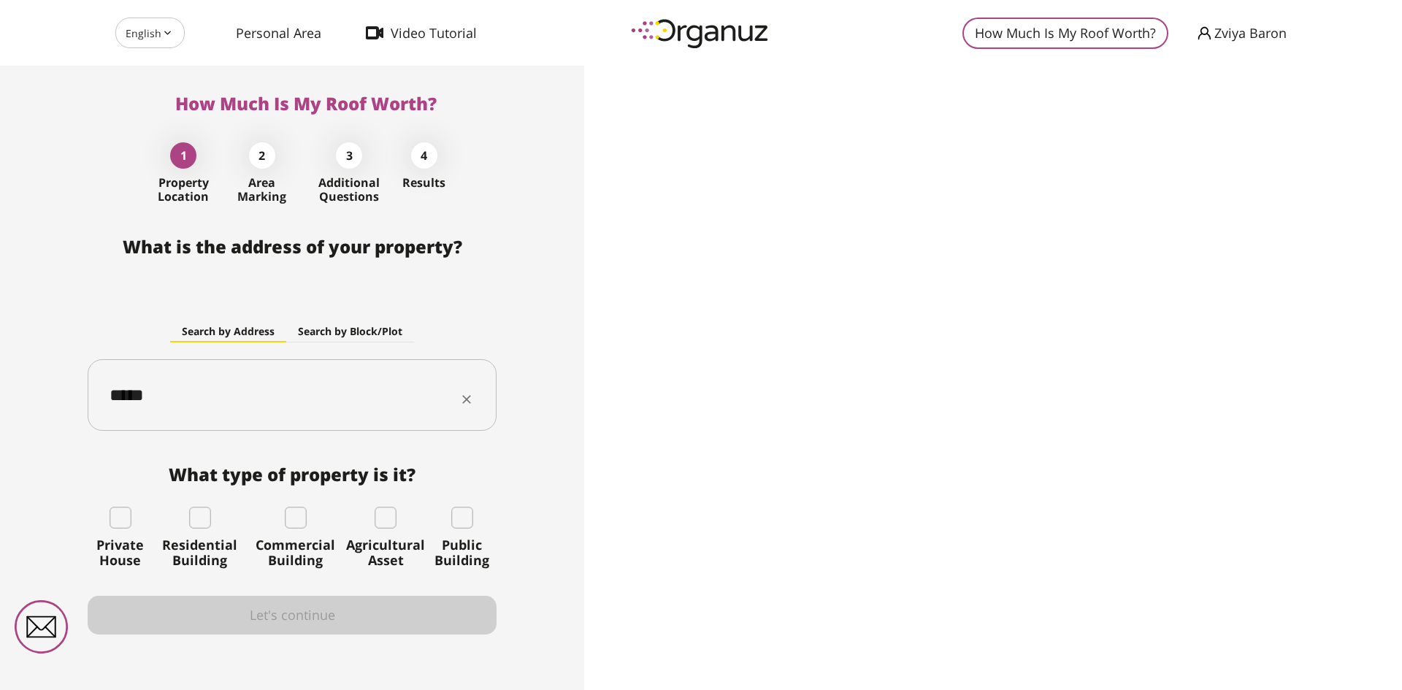
type input "*****"
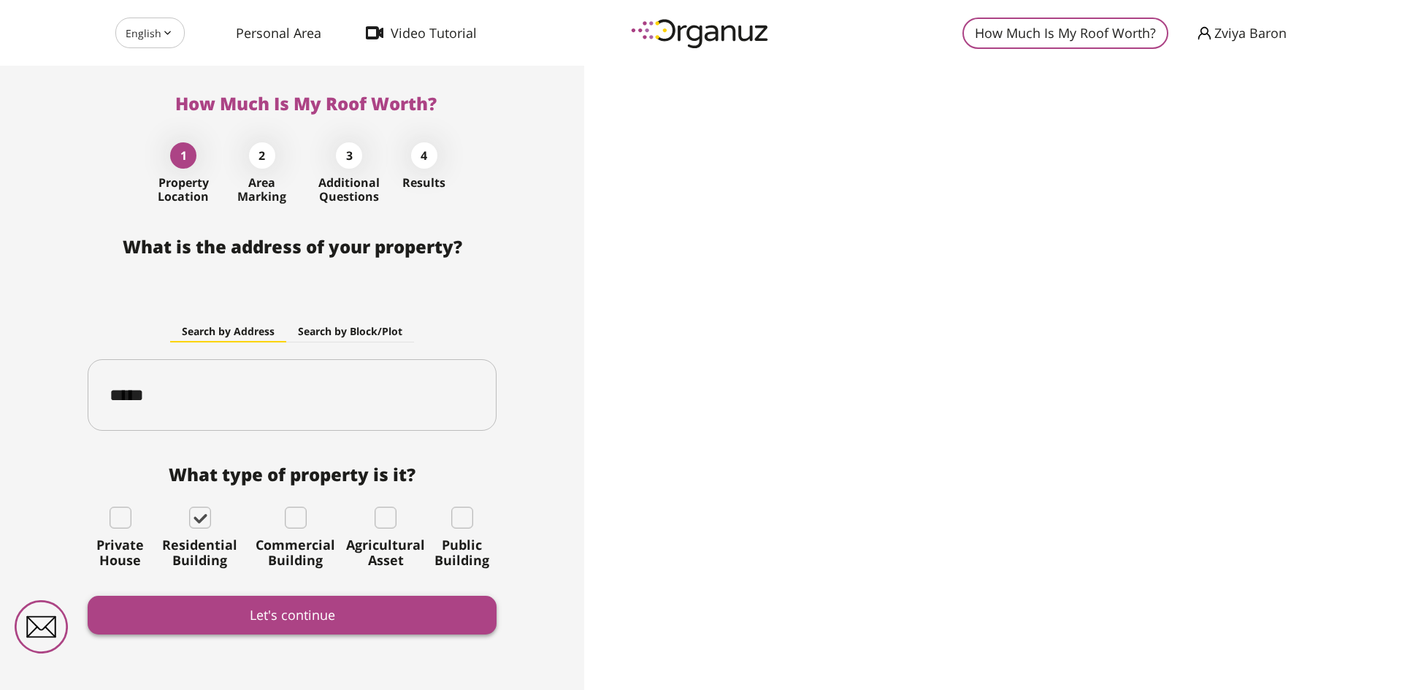
click at [345, 622] on button "Let's continue" at bounding box center [292, 615] width 409 height 39
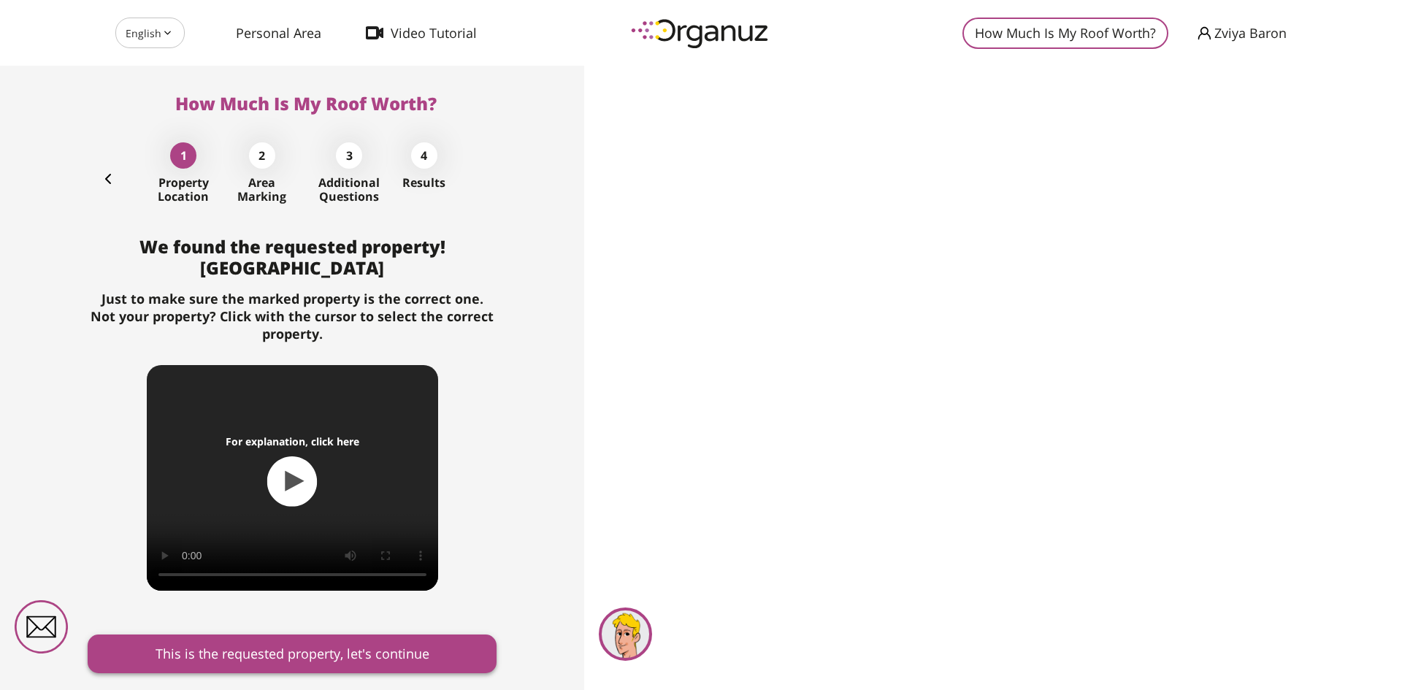
click at [367, 648] on button "This is the requested property, let's continue" at bounding box center [292, 653] width 409 height 39
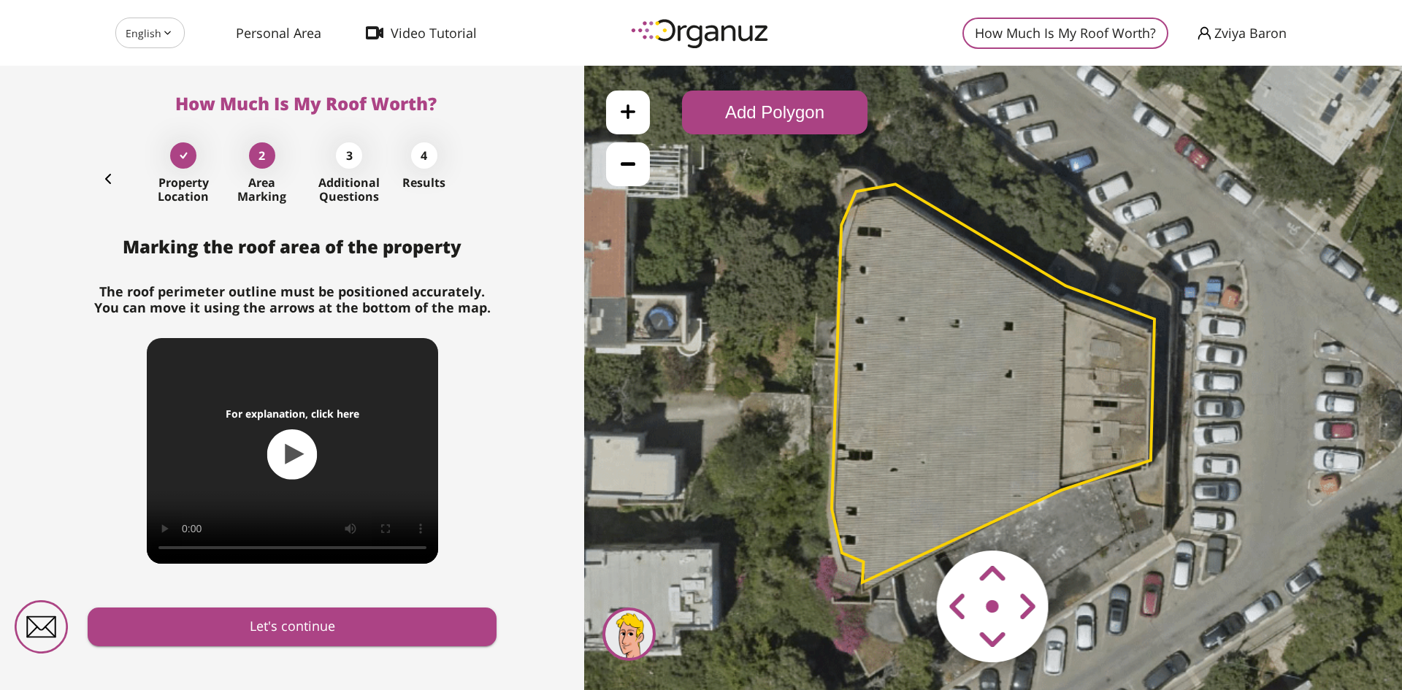
click at [906, 520] on area at bounding box center [906, 520] width 0 height 0
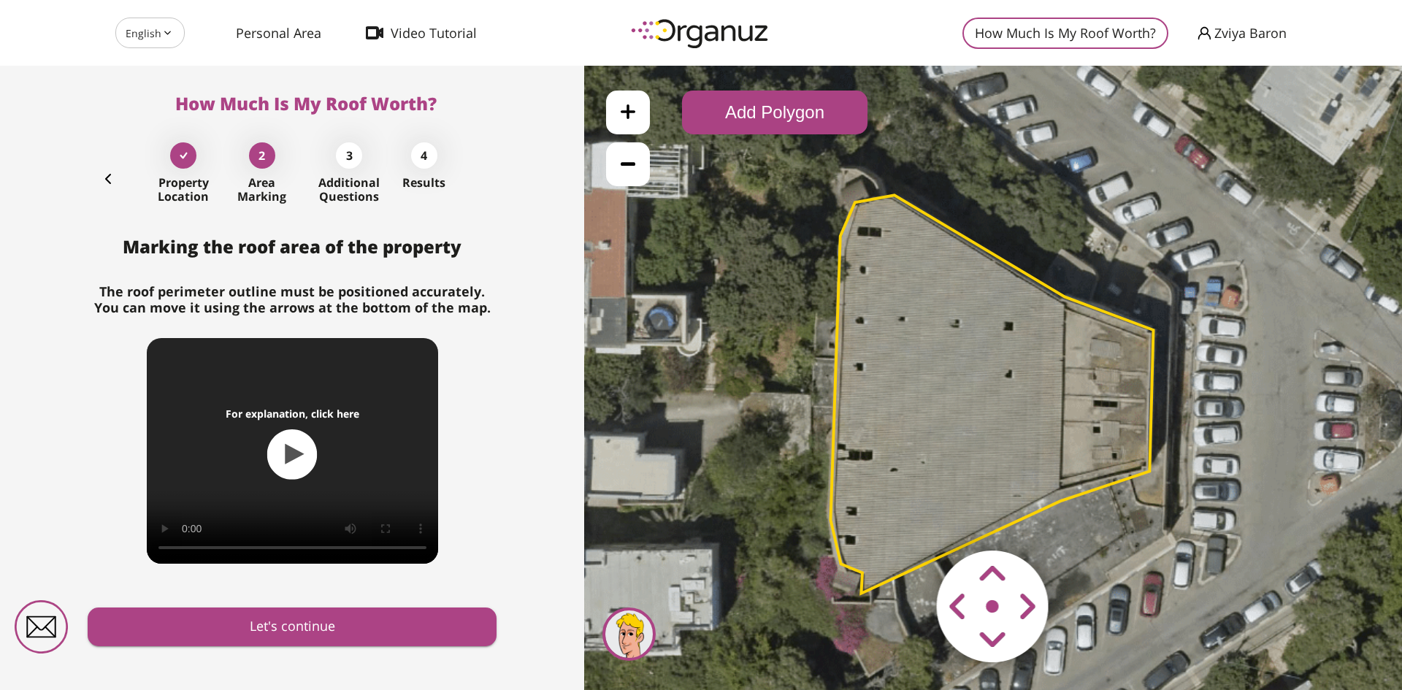
click at [906, 520] on area at bounding box center [906, 520] width 0 height 0
click at [423, 622] on button "Let's continue" at bounding box center [292, 626] width 409 height 39
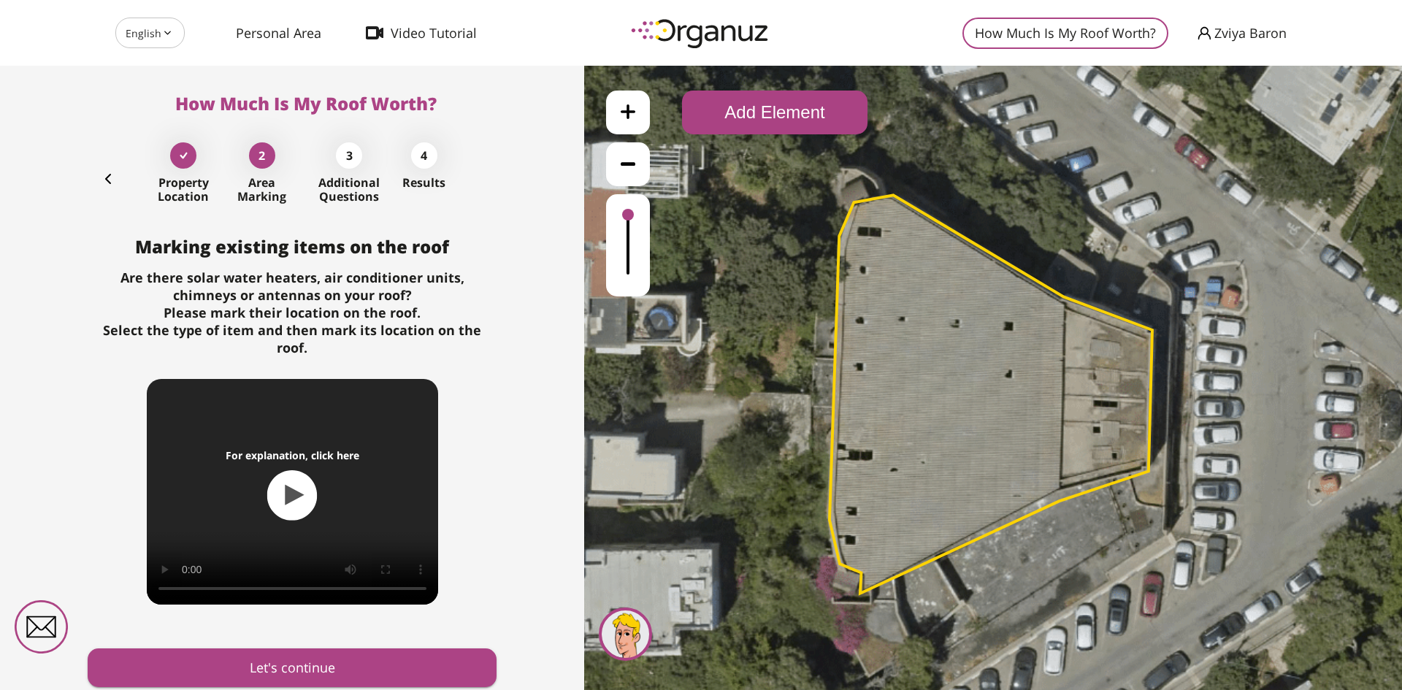
click at [765, 119] on button "Add Element" at bounding box center [774, 113] width 185 height 44
click at [785, 291] on div ".st0 { fill: #FFFFFF; } .st0 { fill: #FFFFFF; }" at bounding box center [993, 378] width 818 height 624
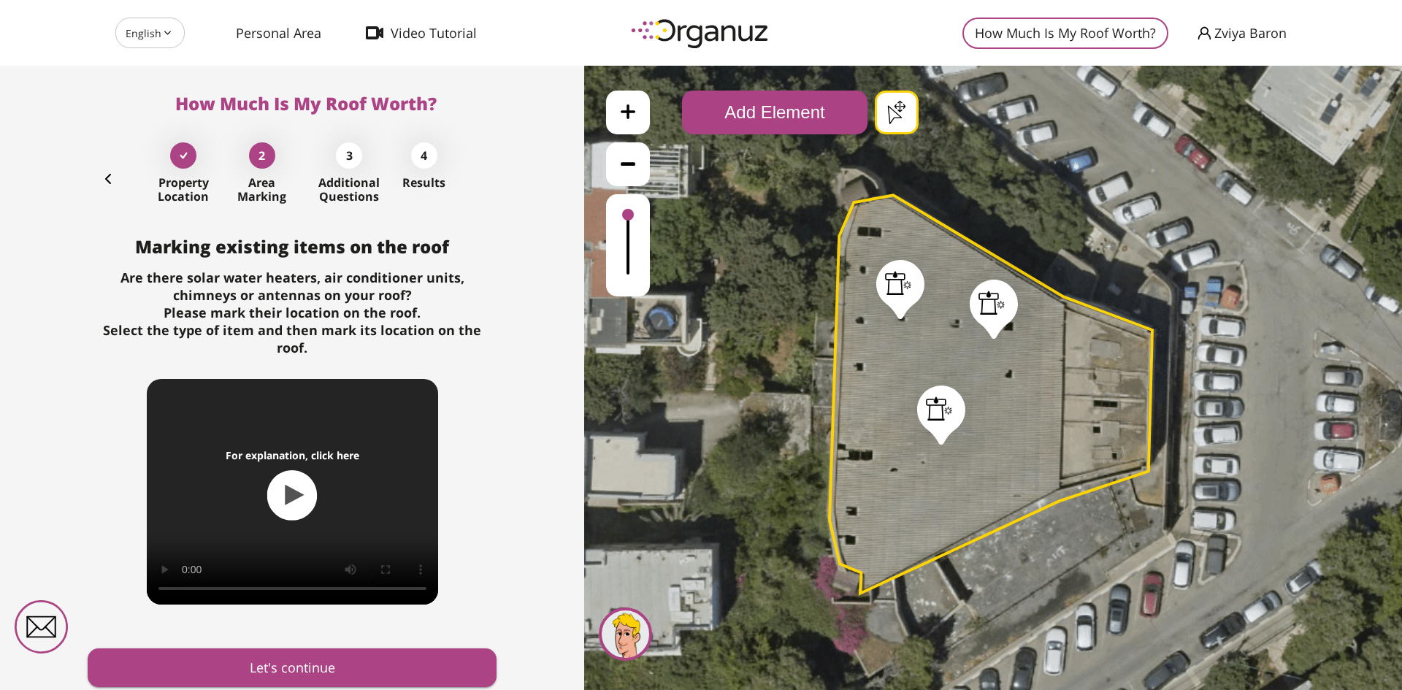
click at [373, 649] on button "Let's continue" at bounding box center [292, 667] width 409 height 39
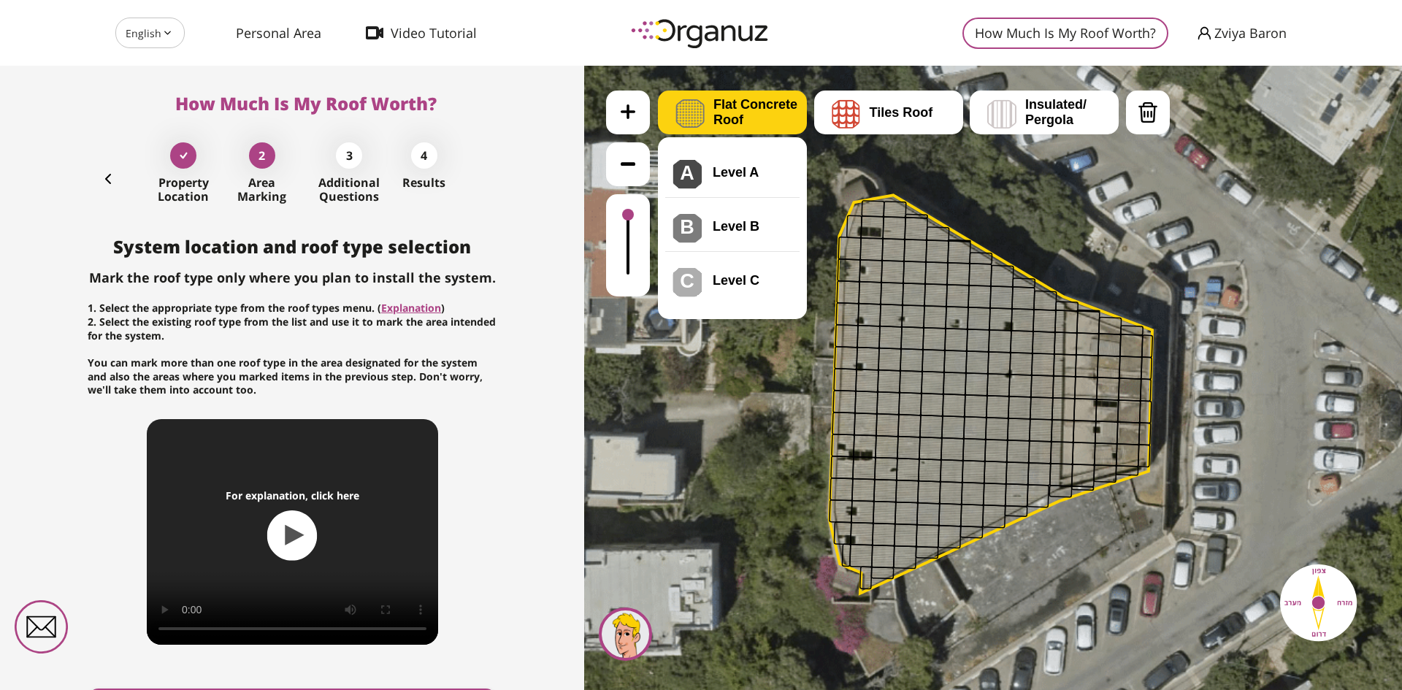
click at [720, 101] on span "Flat Concrete Roof" at bounding box center [759, 112] width 93 height 31
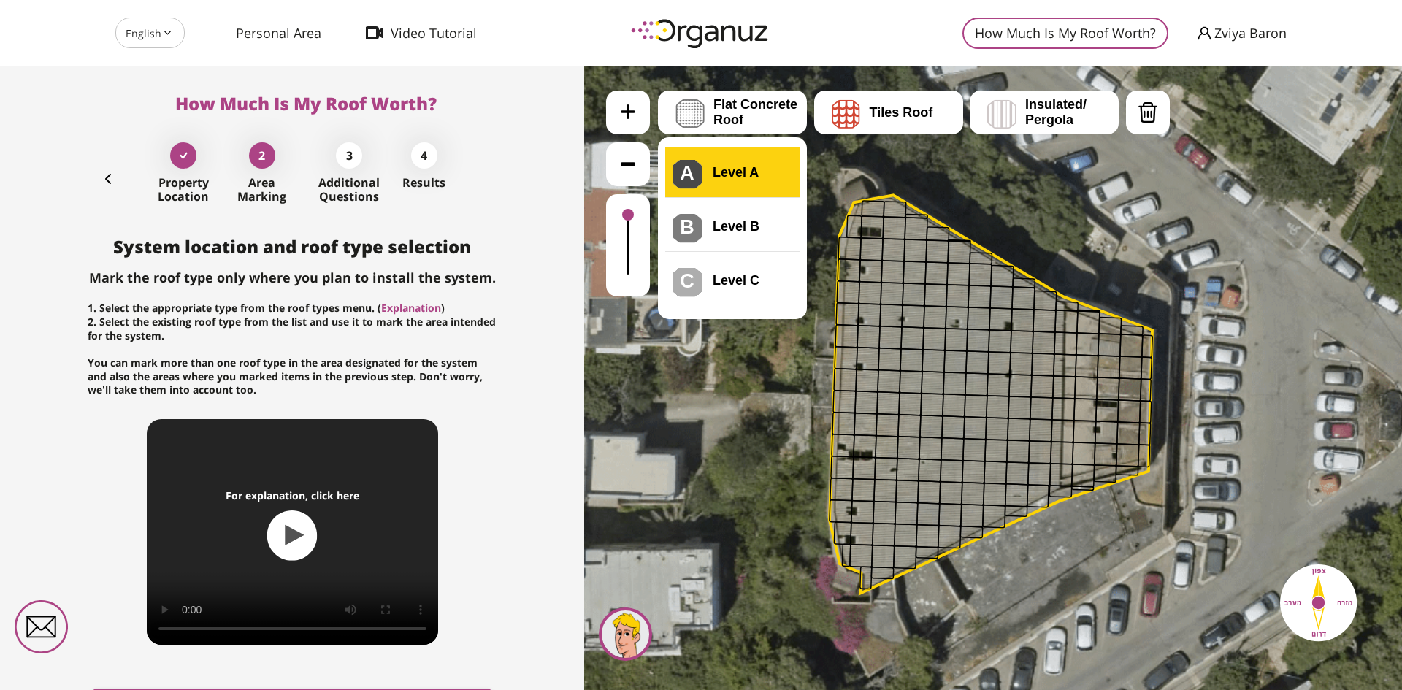
click at [734, 166] on div ".st0 { fill: #FFFFFF; } .st0 { fill: #FFFFFF; }" at bounding box center [993, 378] width 818 height 624
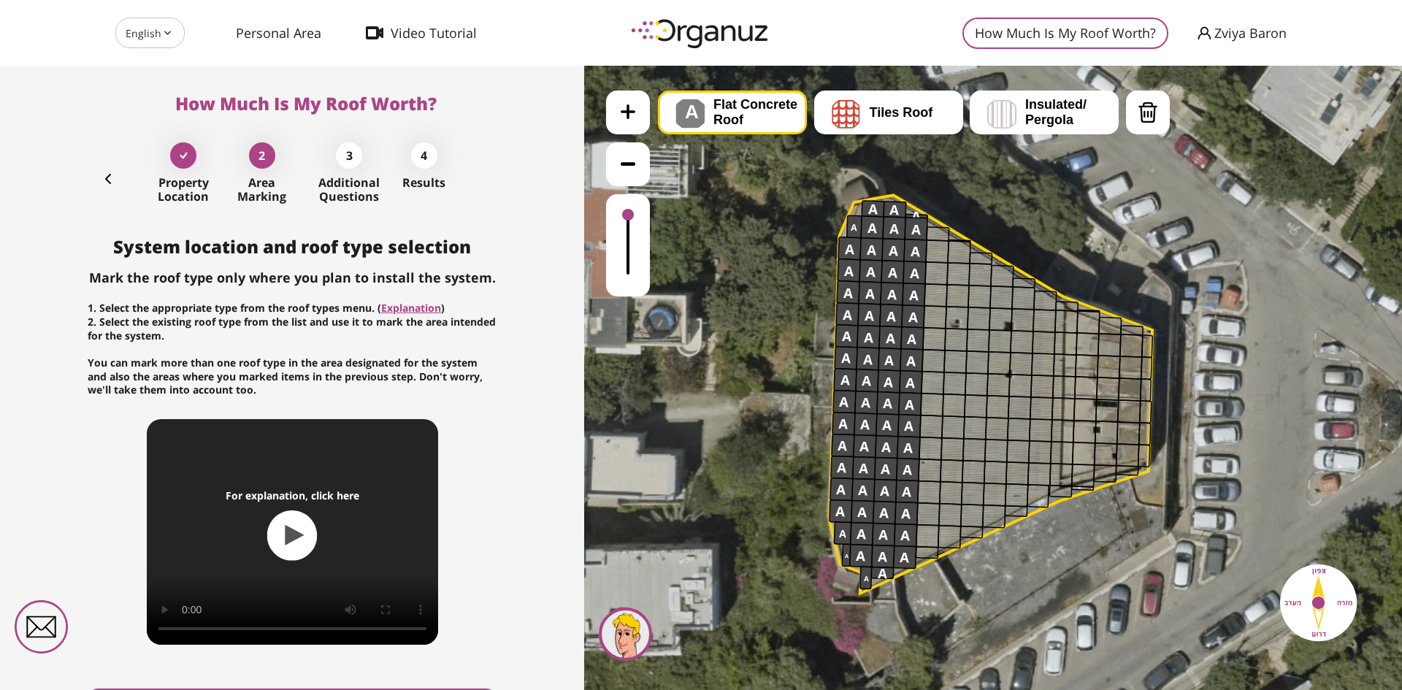
drag, startPoint x: 873, startPoint y: 218, endPoint x: 906, endPoint y: 315, distance: 103.2
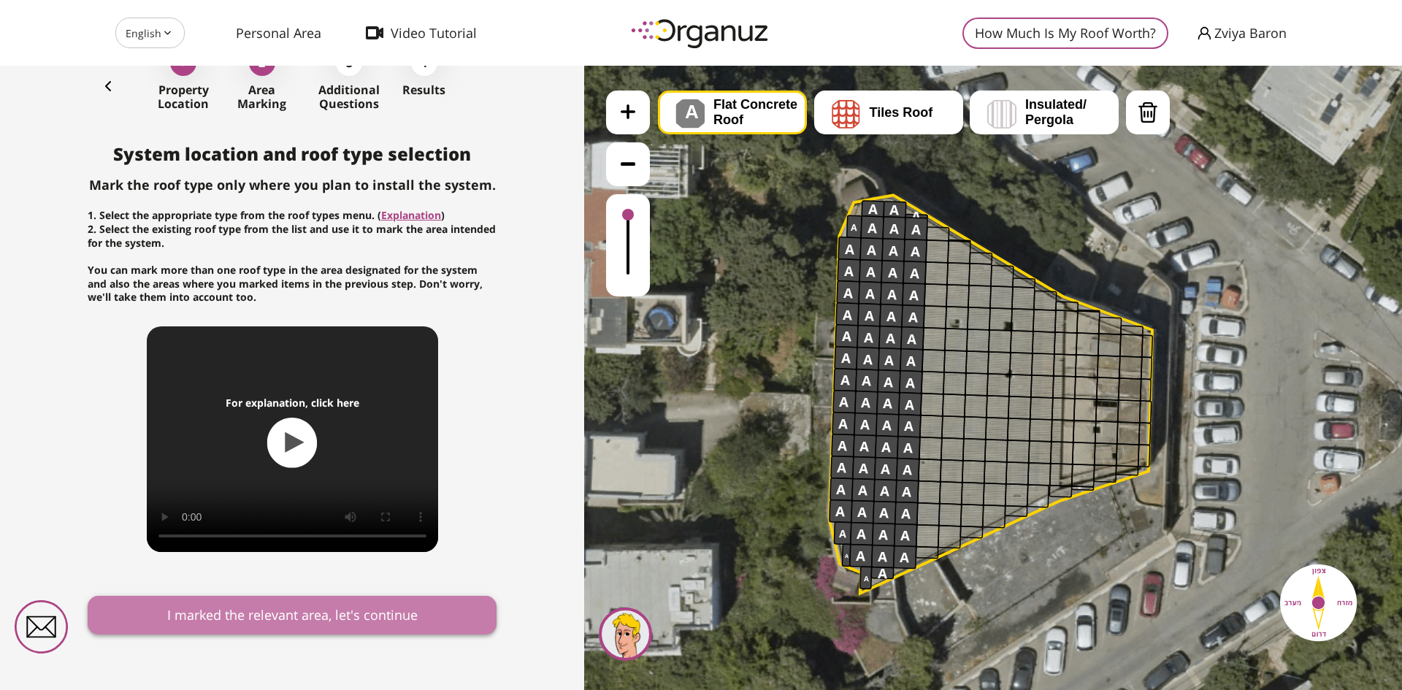
click at [326, 607] on button "I marked the relevant area, let's continue" at bounding box center [292, 615] width 409 height 39
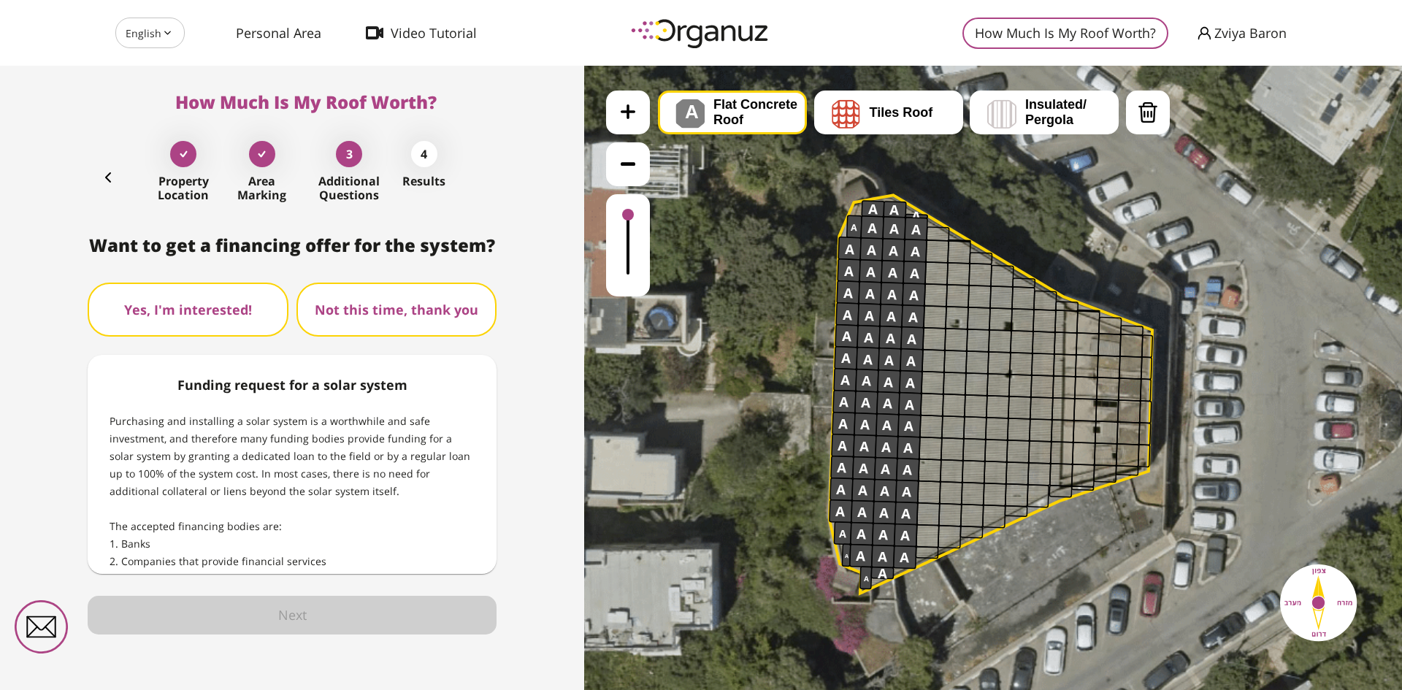
scroll to position [1, 0]
click at [243, 323] on button "Yes, I'm interested!" at bounding box center [188, 309] width 201 height 54
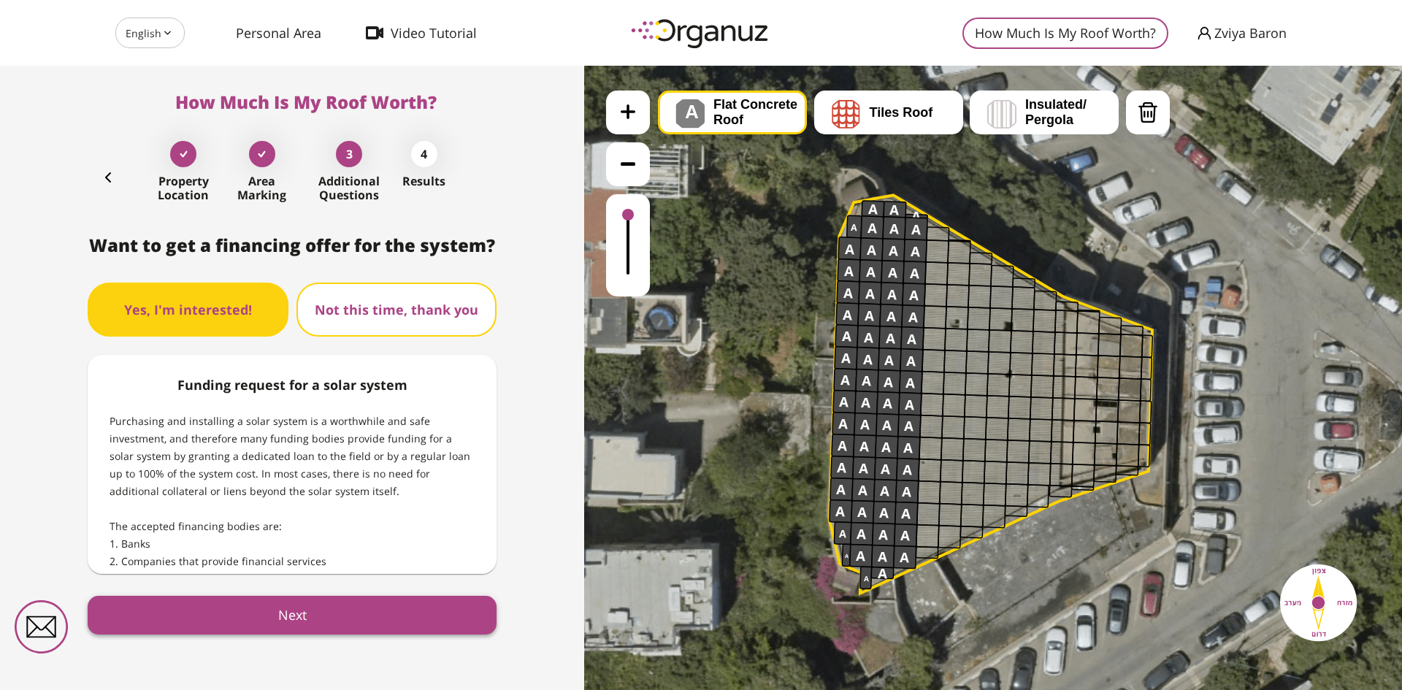
click at [363, 615] on button "Next" at bounding box center [292, 615] width 409 height 39
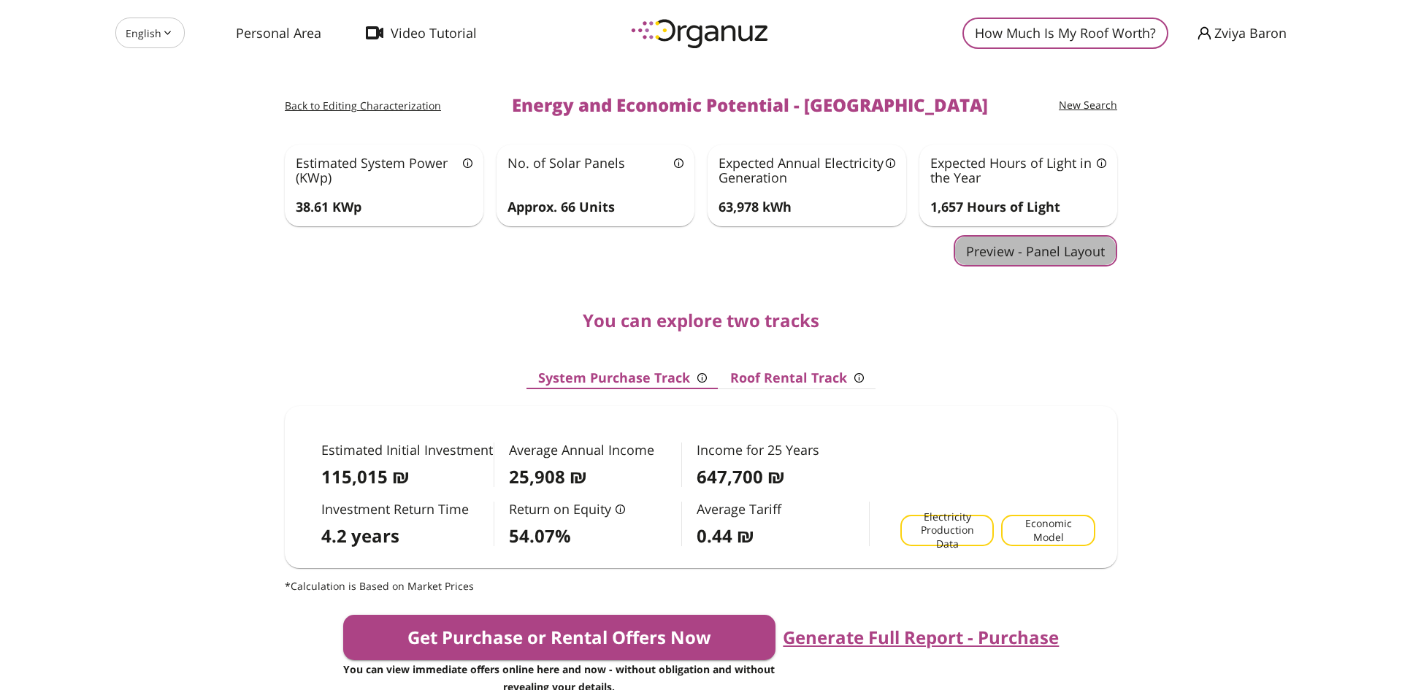
click at [1034, 245] on button "Preview - Panel Layout" at bounding box center [1035, 250] width 164 height 31
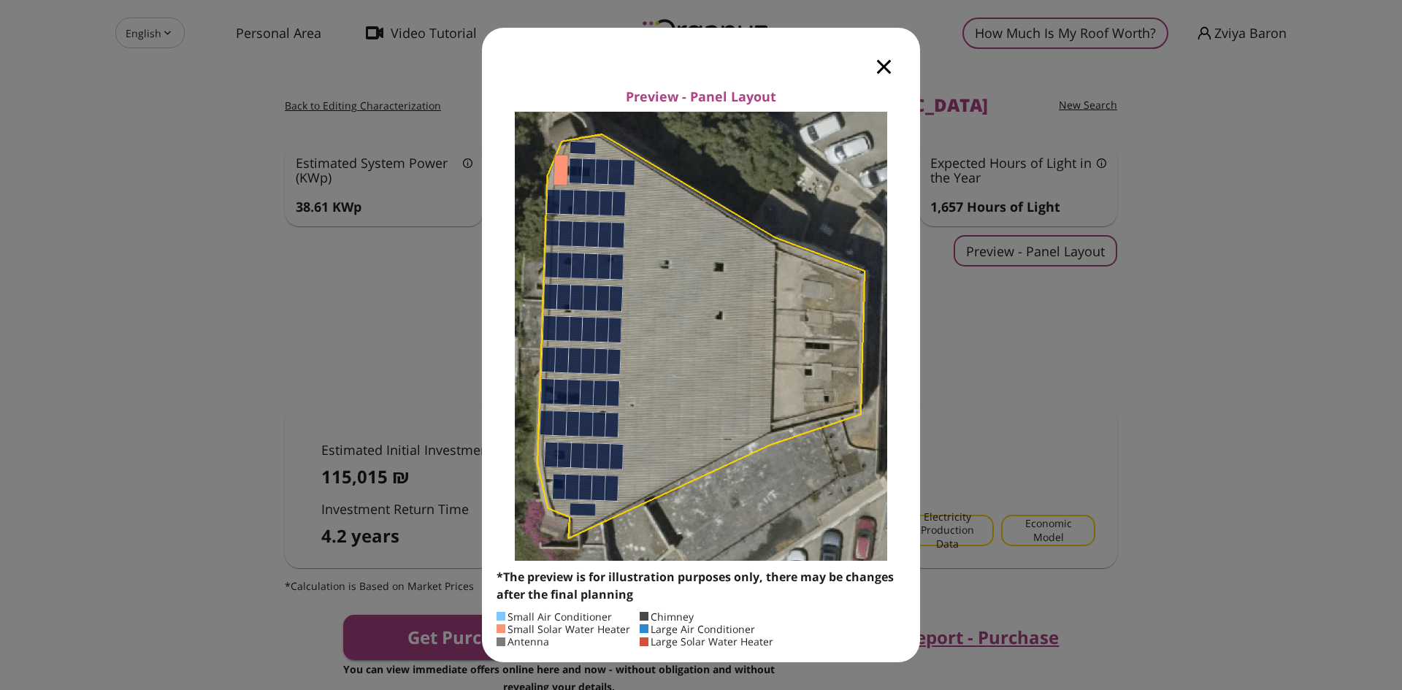
click at [887, 66] on icon "button" at bounding box center [884, 67] width 14 height 14
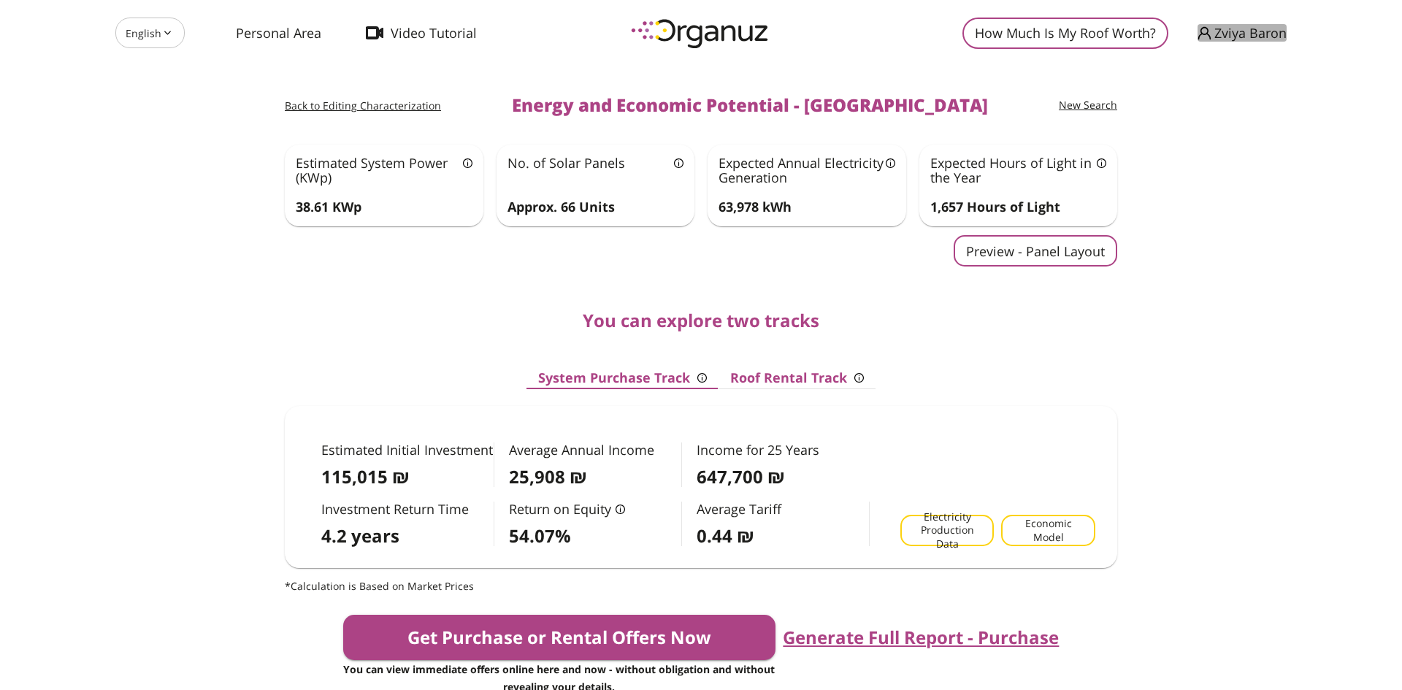
click at [1217, 29] on span "Zviya Baron" at bounding box center [1250, 33] width 72 height 15
click at [1222, 57] on li "Logout" at bounding box center [1227, 60] width 58 height 26
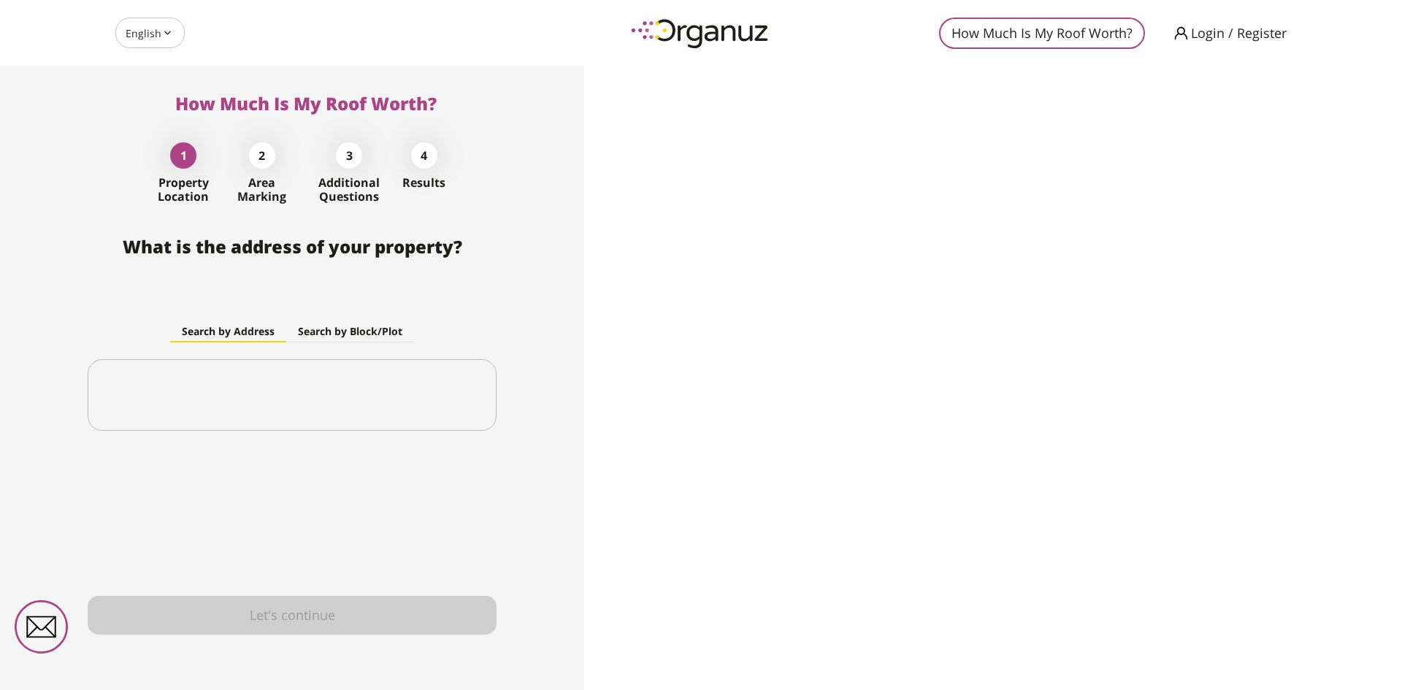
click at [157, 39] on body "English ** ​ How Much Is My Roof Worth? Login / Register How Much Is My Roof Wo…" at bounding box center [701, 345] width 1402 height 690
click at [149, 61] on li "עברית" at bounding box center [148, 72] width 67 height 26
type input "**"
